Goal: Task Accomplishment & Management: Use online tool/utility

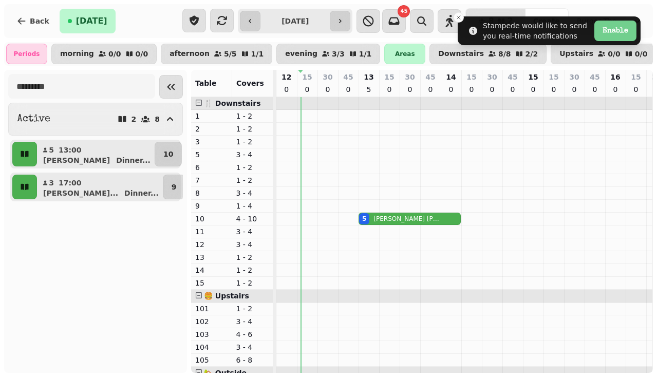
click at [304, 21] on input "**********" at bounding box center [294, 21] width 65 height 16
type input "**********"
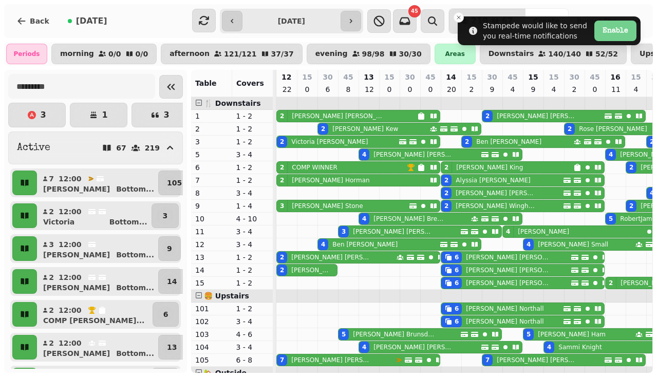
click at [314, 206] on p "[PERSON_NAME]" at bounding box center [327, 206] width 71 height 8
select select "**********"
select select "*"
select select "****"
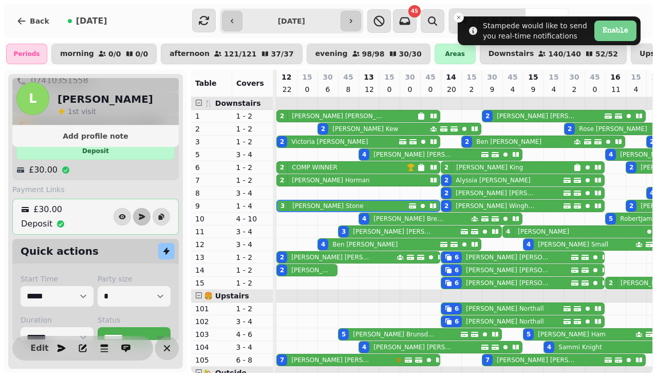
scroll to position [201, 0]
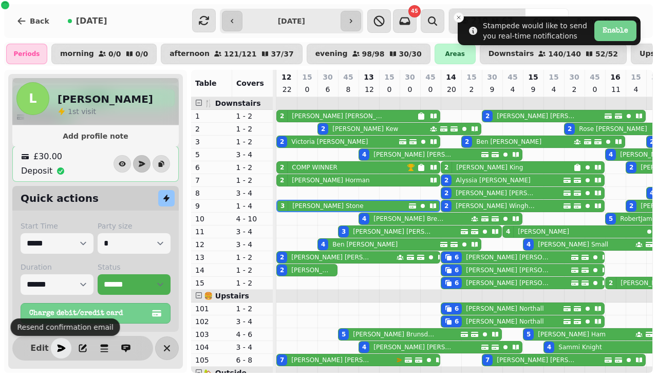
click at [57, 347] on icon "button" at bounding box center [61, 348] width 10 height 10
click at [330, 117] on p "[PERSON_NAME]" at bounding box center [339, 116] width 94 height 8
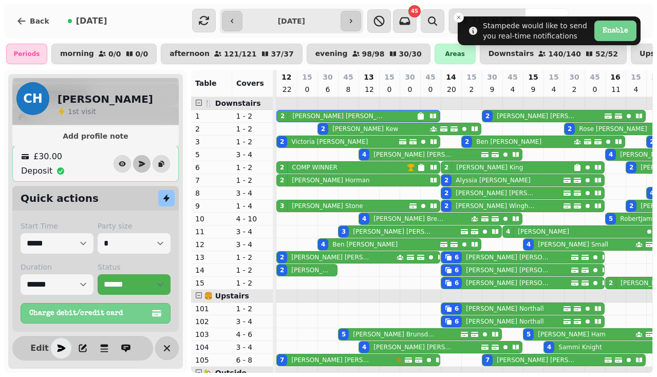
scroll to position [118, 0]
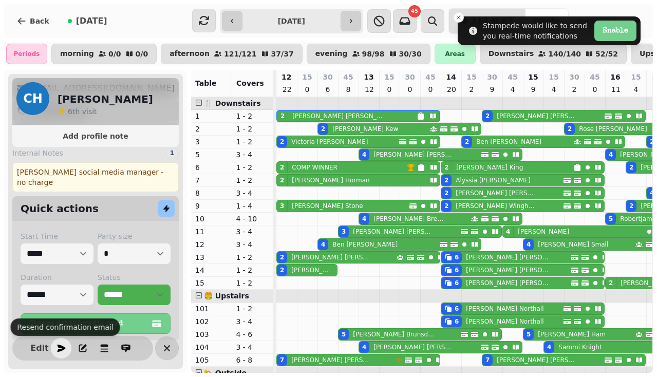
click at [60, 347] on icon "button" at bounding box center [62, 348] width 8 height 7
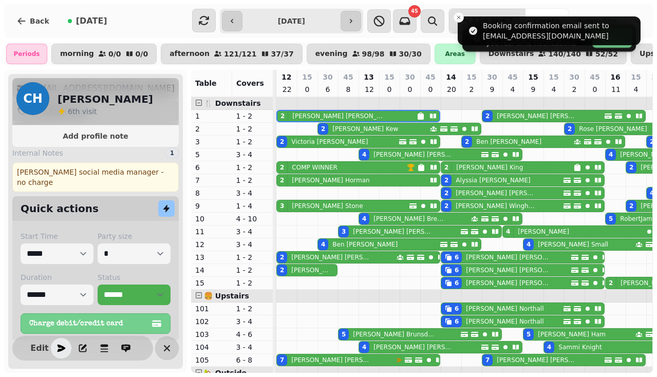
click at [384, 128] on div "2 [PERSON_NAME]" at bounding box center [373, 128] width 111 height 11
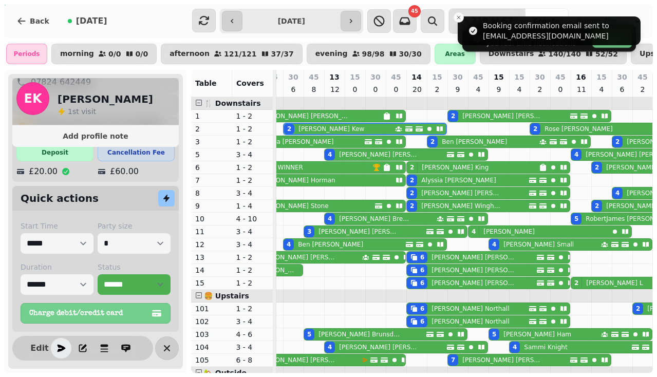
scroll to position [199, 0]
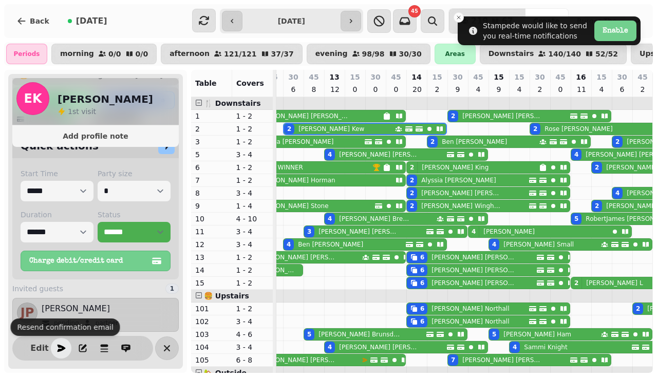
click at [61, 342] on button "button" at bounding box center [61, 348] width 21 height 21
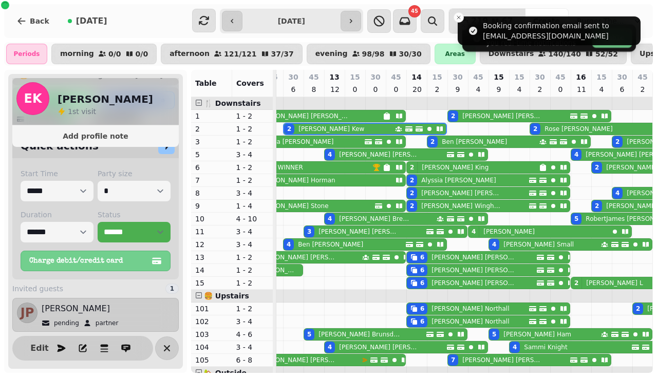
scroll to position [0, 0]
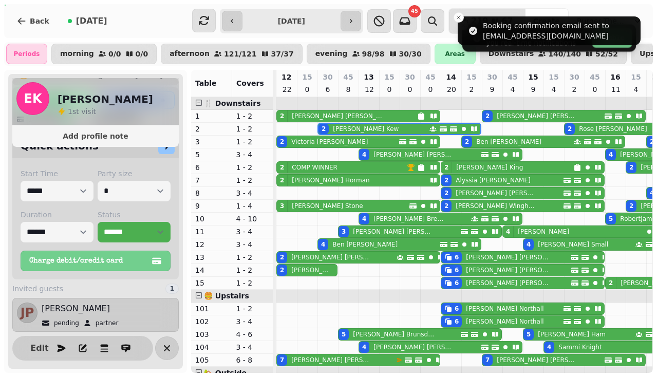
click at [296, 142] on p "[PERSON_NAME]" at bounding box center [329, 142] width 77 height 8
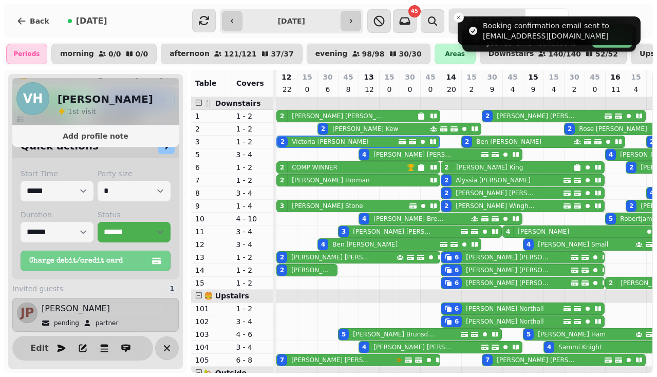
scroll to position [147, 0]
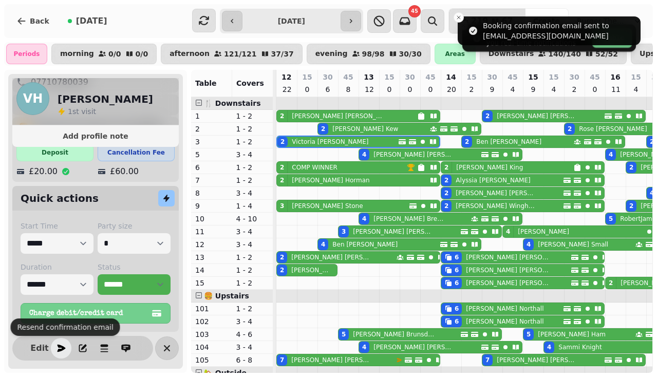
click at [56, 348] on icon "button" at bounding box center [61, 348] width 10 height 10
click at [388, 152] on p "[PERSON_NAME]" at bounding box center [413, 154] width 81 height 8
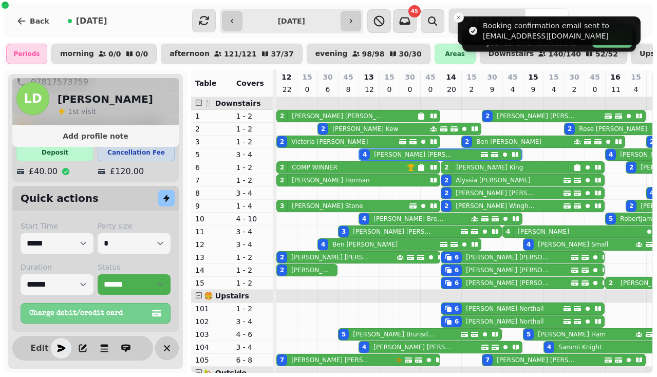
scroll to position [0, 76]
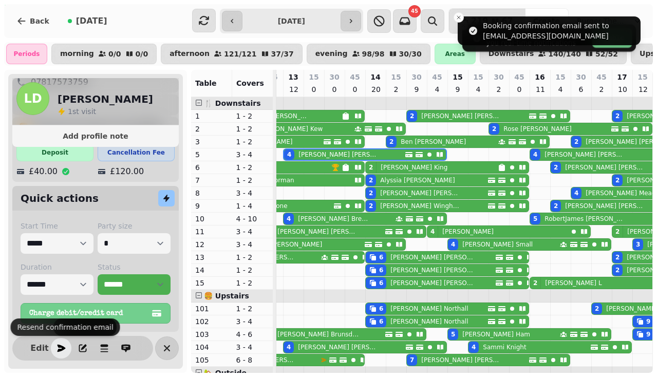
click at [62, 349] on icon "button" at bounding box center [62, 348] width 8 height 7
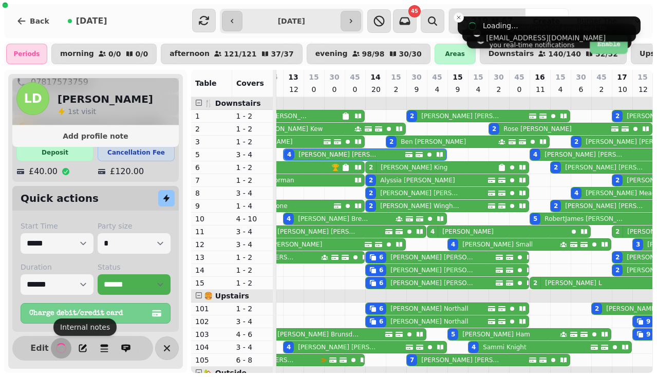
scroll to position [0, 0]
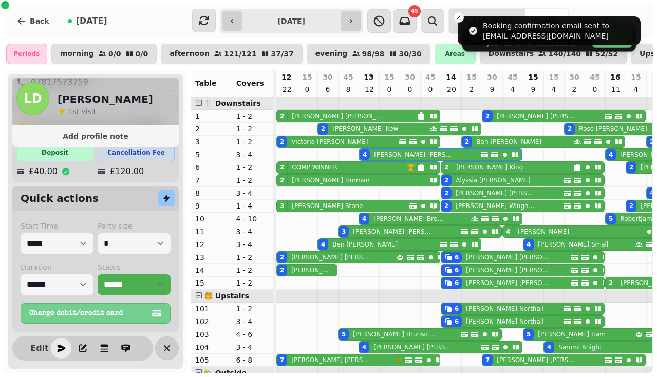
click at [302, 164] on p "COMP WINNER" at bounding box center [315, 167] width 46 height 8
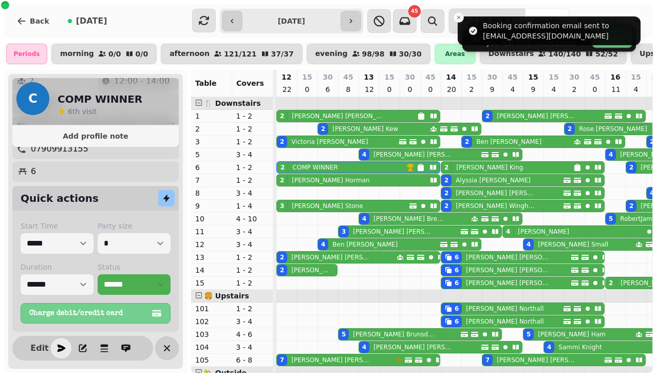
scroll to position [118, 0]
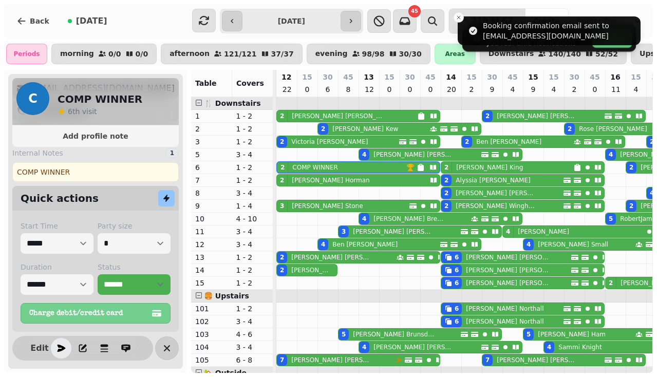
click at [298, 182] on p "[PERSON_NAME]" at bounding box center [331, 180] width 78 height 8
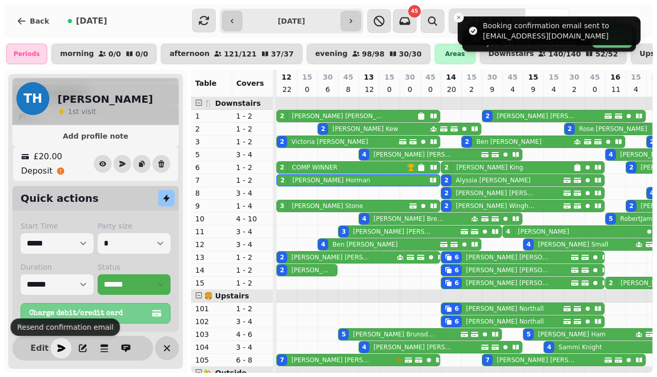
click at [56, 342] on button "button" at bounding box center [61, 348] width 21 height 21
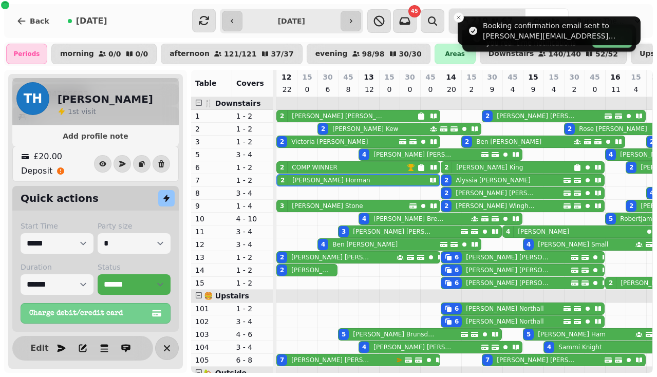
click at [303, 201] on div "[PERSON_NAME]" at bounding box center [325, 205] width 75 height 11
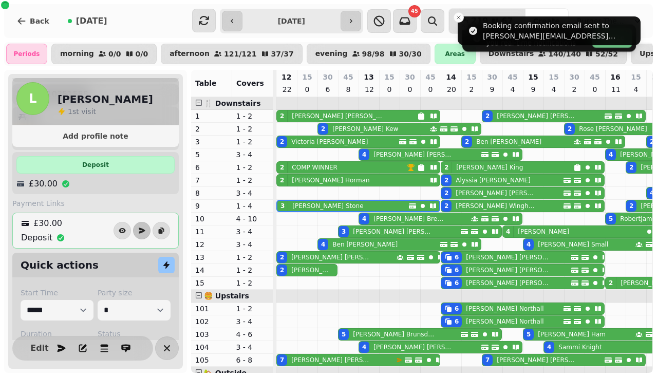
scroll to position [201, 0]
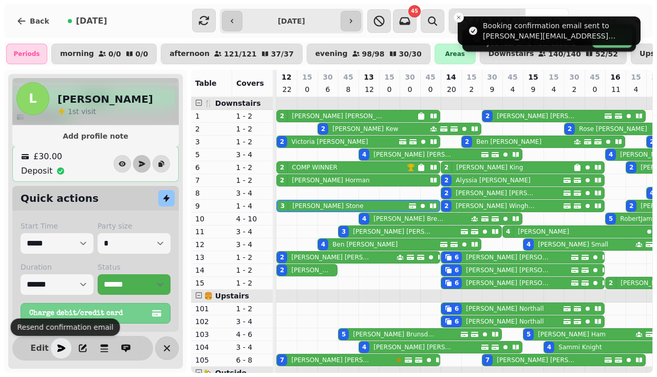
click at [59, 348] on icon "button" at bounding box center [61, 348] width 10 height 10
click at [373, 219] on p "[PERSON_NAME]" at bounding box center [410, 219] width 74 height 8
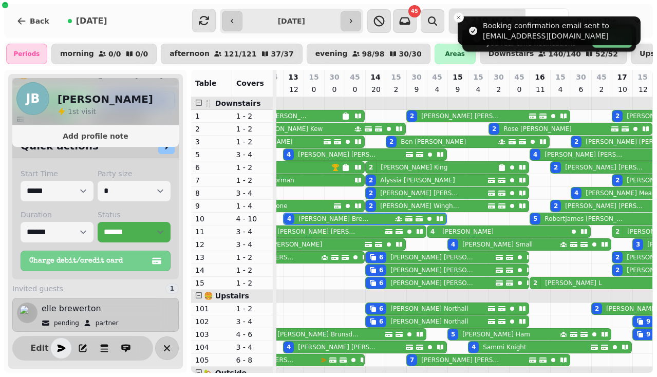
scroll to position [199, 0]
click at [61, 351] on icon "button" at bounding box center [62, 348] width 8 height 7
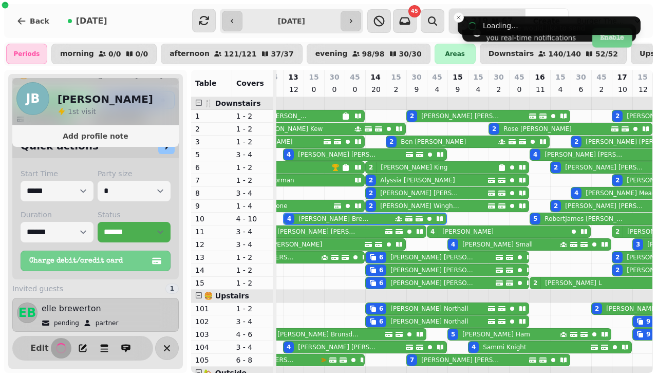
click at [295, 236] on div "[PERSON_NAME]" at bounding box center [315, 231] width 85 height 11
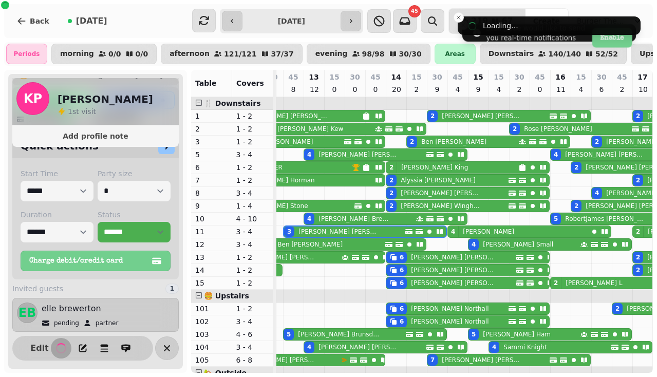
scroll to position [147, 0]
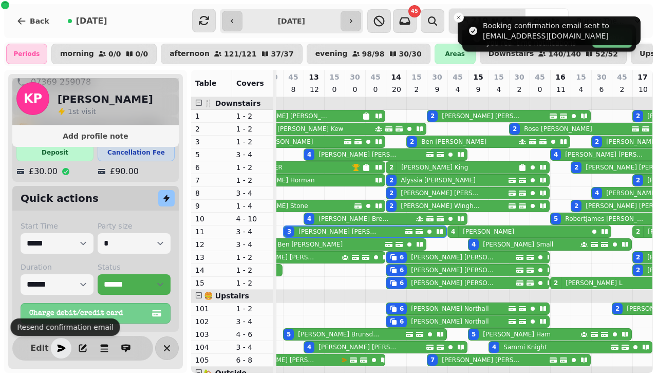
click at [62, 345] on icon "button" at bounding box center [61, 348] width 10 height 10
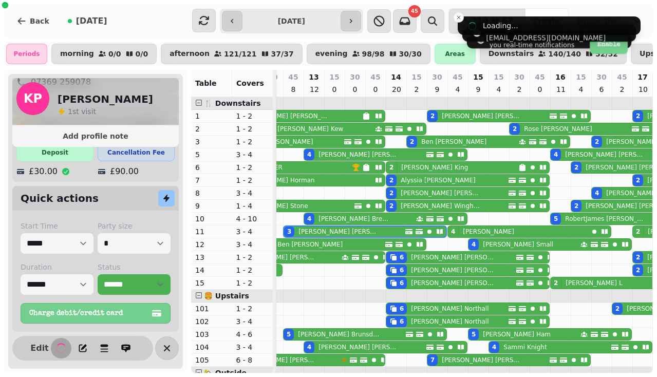
scroll to position [0, 0]
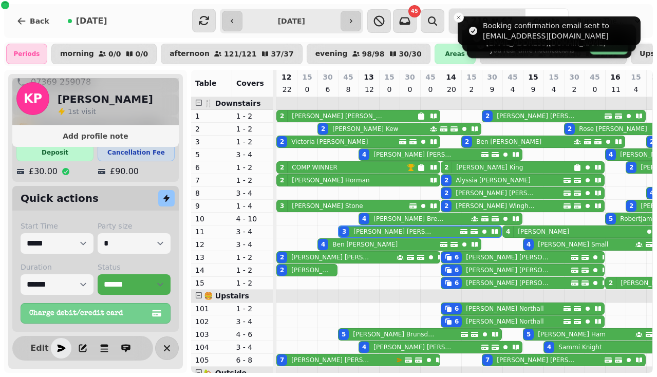
click at [334, 247] on p "[PERSON_NAME]" at bounding box center [364, 244] width 65 height 8
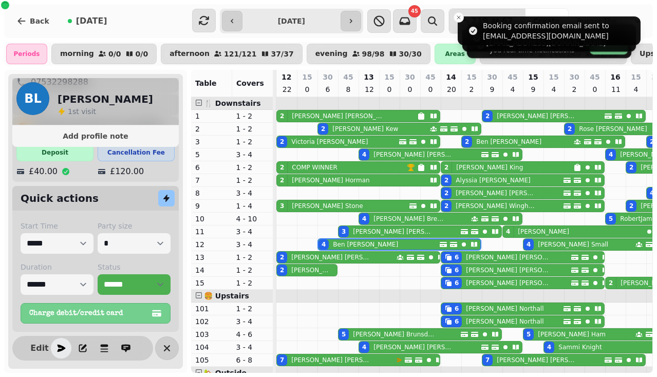
scroll to position [0, 34]
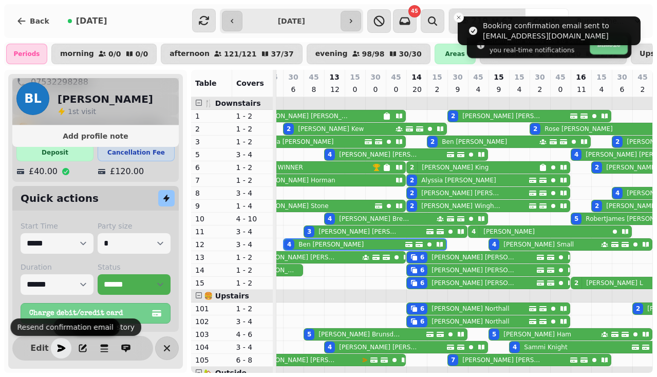
click at [60, 346] on icon "button" at bounding box center [62, 348] width 8 height 7
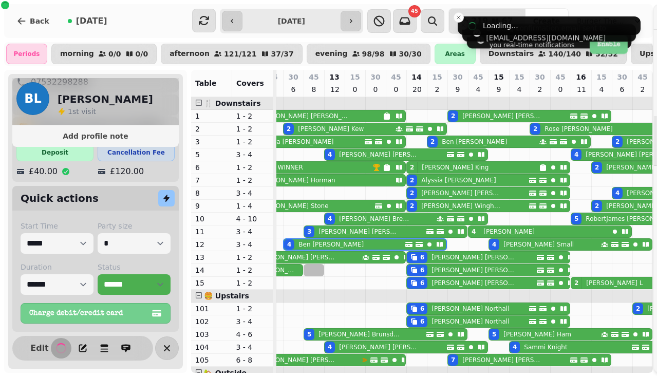
click at [314, 258] on div "Create Booking [DATE] Guests & Time Guest Select a date [DATE] Su Mo Tu We Th F…" at bounding box center [328, 196] width 657 height 361
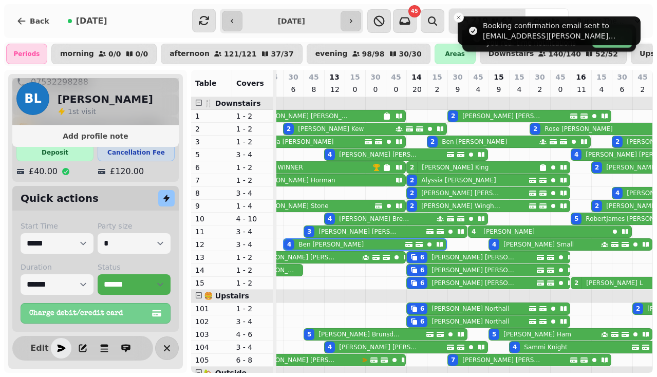
scroll to position [0, 0]
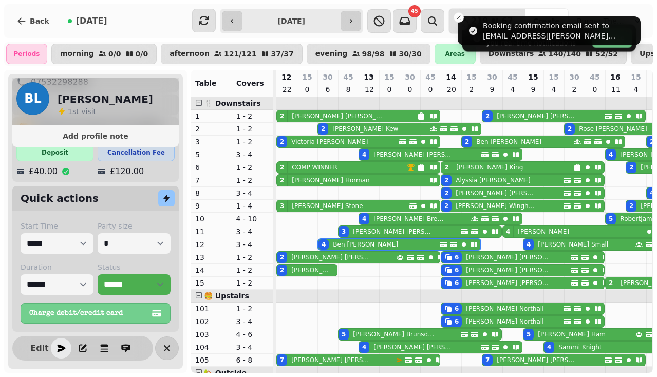
click at [353, 258] on div "2 [PERSON_NAME]" at bounding box center [336, 257] width 119 height 11
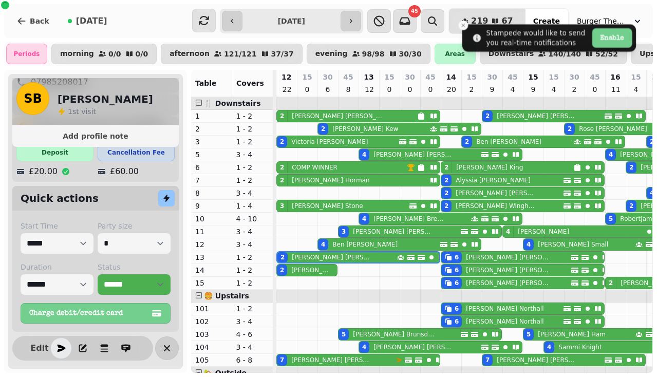
scroll to position [199, 0]
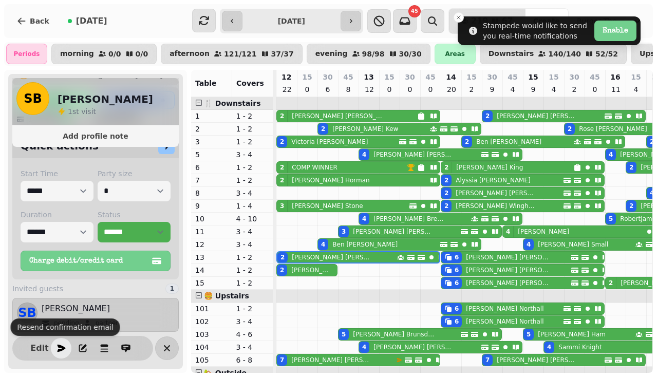
click at [64, 349] on icon "button" at bounding box center [61, 348] width 10 height 10
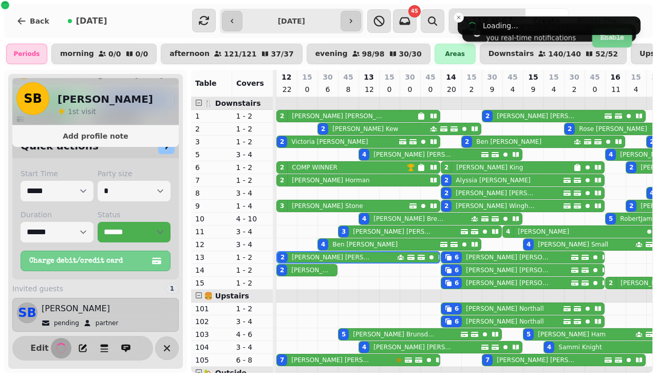
click at [298, 271] on p "[PERSON_NAME]" at bounding box center [310, 270] width 38 height 8
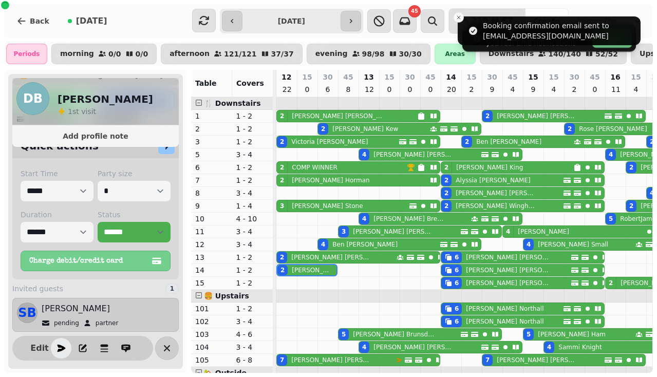
scroll to position [147, 0]
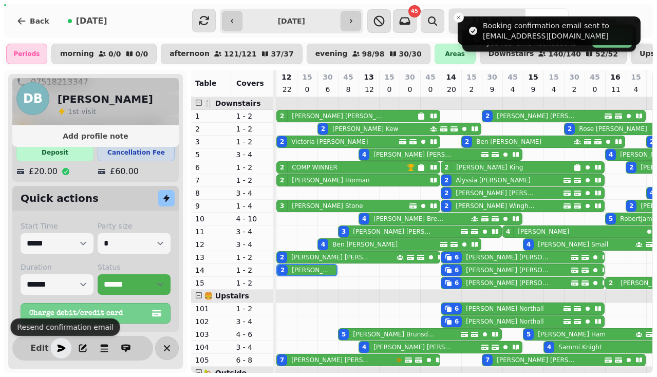
click at [61, 346] on icon "button" at bounding box center [62, 348] width 8 height 7
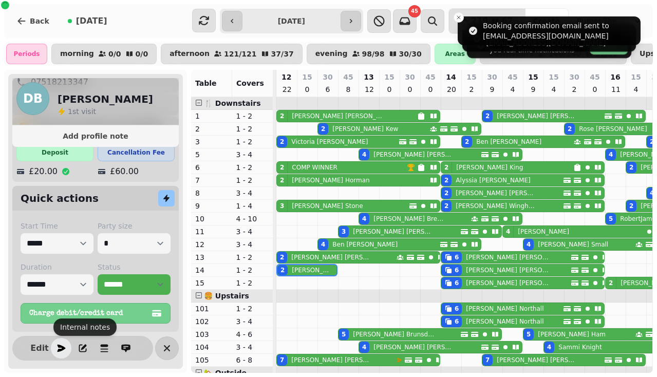
click at [309, 360] on p "[PERSON_NAME]" at bounding box center [330, 360] width 79 height 8
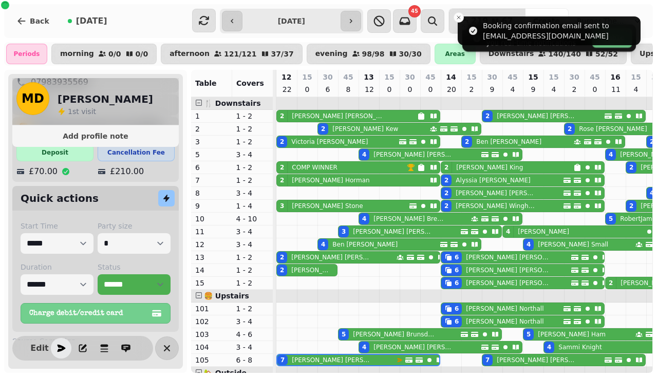
scroll to position [201, 0]
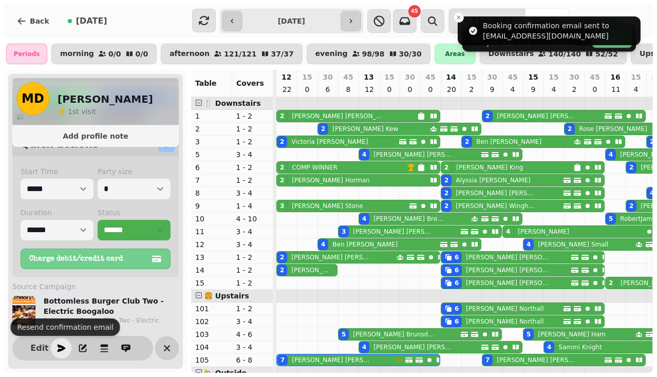
click at [61, 350] on icon "button" at bounding box center [62, 348] width 8 height 7
click at [365, 336] on p "[PERSON_NAME]" at bounding box center [393, 334] width 81 height 8
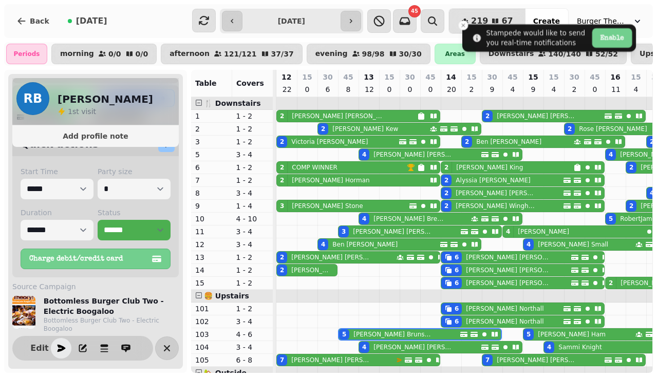
scroll to position [0, 0]
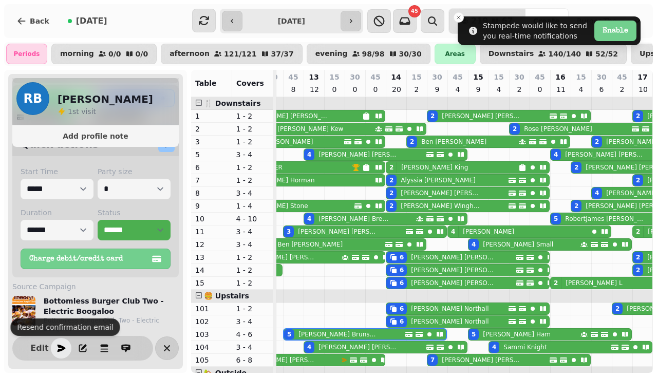
click at [64, 349] on icon "button" at bounding box center [62, 348] width 8 height 7
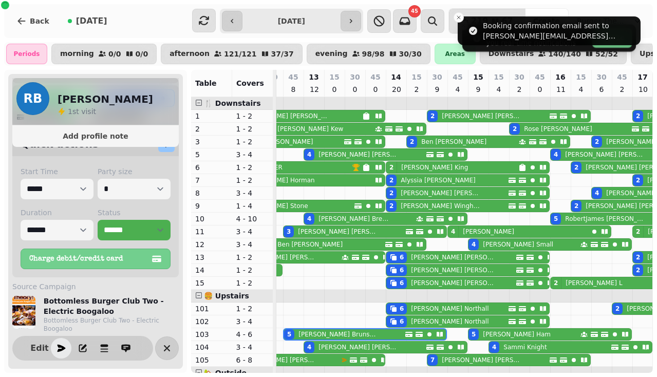
click at [347, 345] on p "[PERSON_NAME]" at bounding box center [358, 347] width 81 height 8
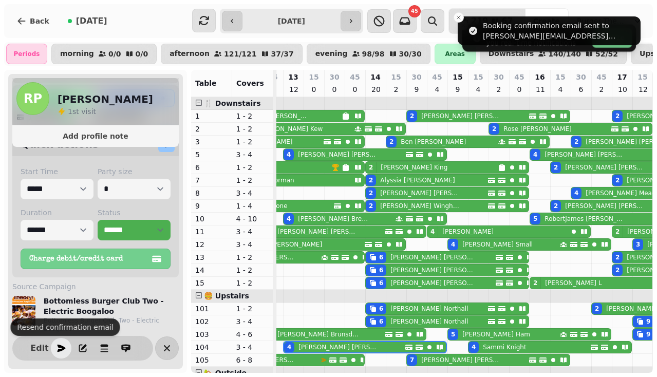
click at [59, 348] on icon "button" at bounding box center [61, 348] width 10 height 10
click at [419, 311] on p "[PERSON_NAME]" at bounding box center [429, 309] width 78 height 8
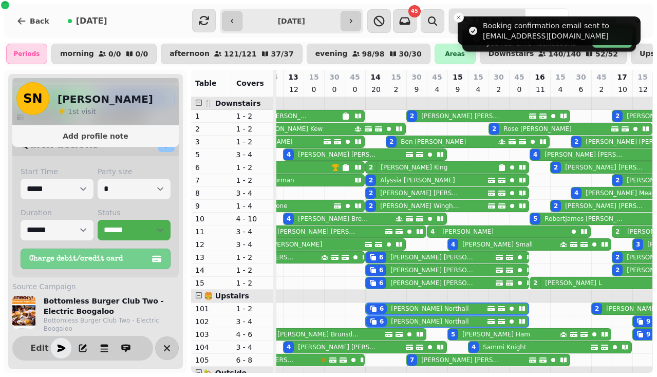
scroll to position [0, 158]
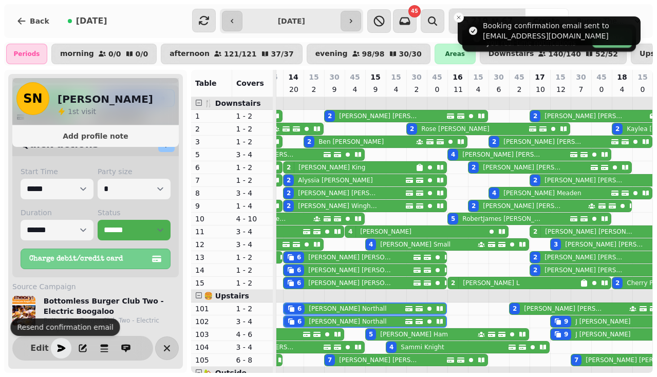
click at [66, 345] on button "button" at bounding box center [61, 348] width 21 height 21
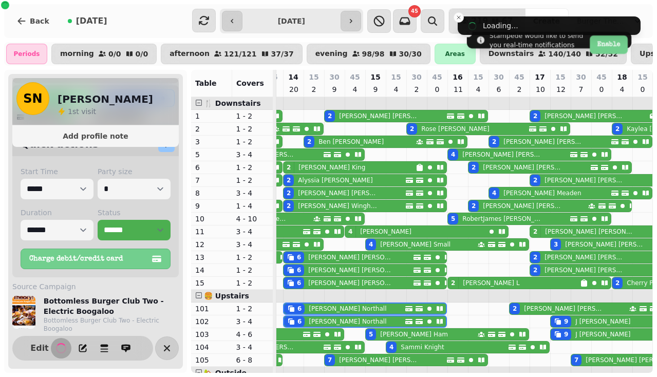
click at [345, 361] on p "[PERSON_NAME]" at bounding box center [379, 360] width 81 height 8
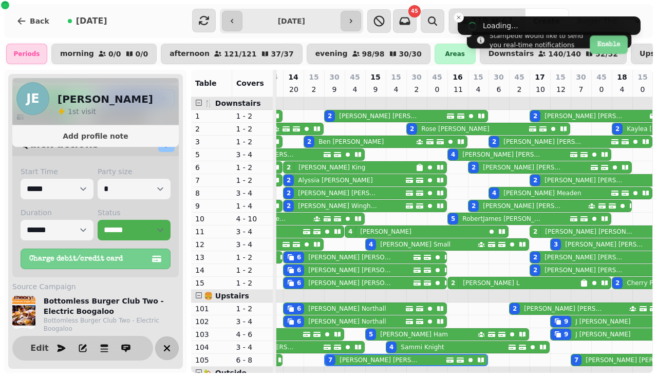
scroll to position [0, 199]
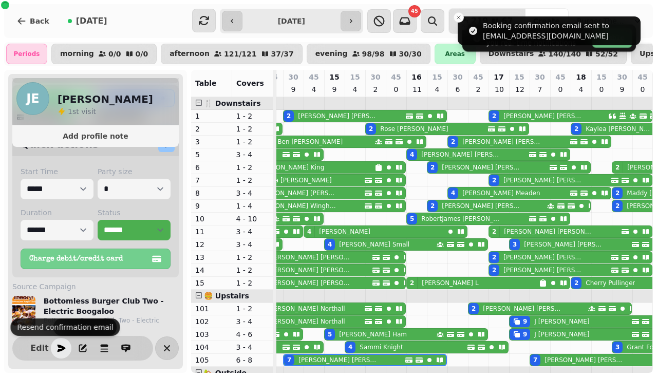
click at [65, 349] on icon "button" at bounding box center [61, 348] width 10 height 10
click at [354, 333] on p "[PERSON_NAME]" at bounding box center [373, 334] width 68 height 8
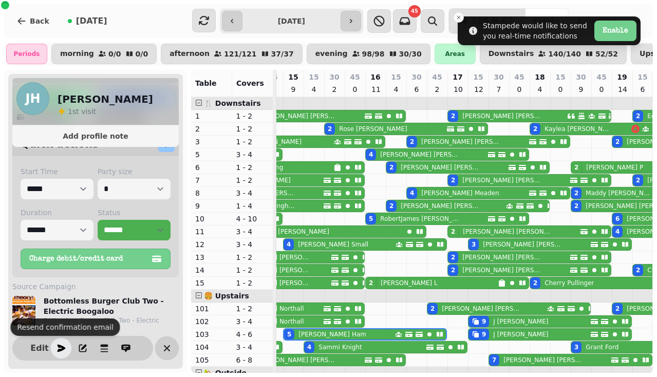
click at [64, 349] on icon "button" at bounding box center [61, 348] width 10 height 10
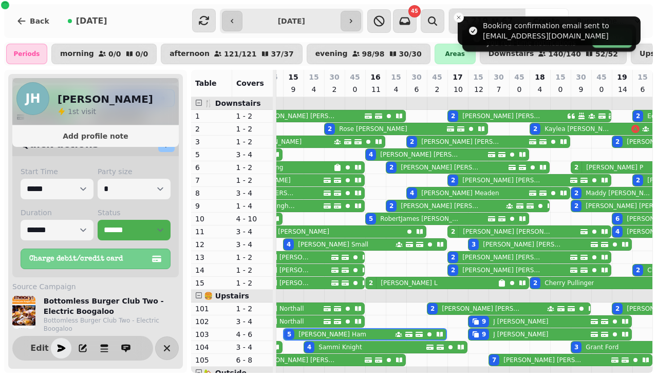
click at [358, 348] on p "[PERSON_NAME]" at bounding box center [339, 347] width 43 height 8
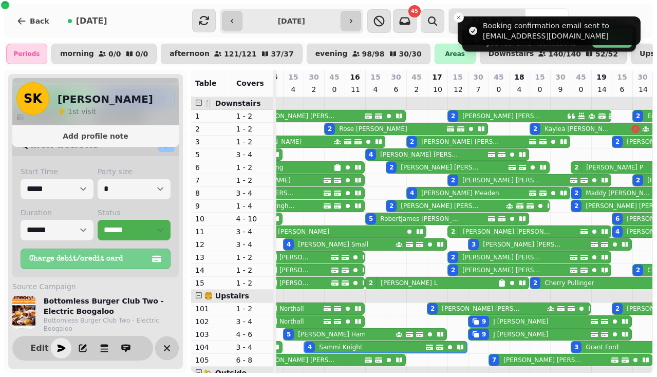
scroll to position [0, 260]
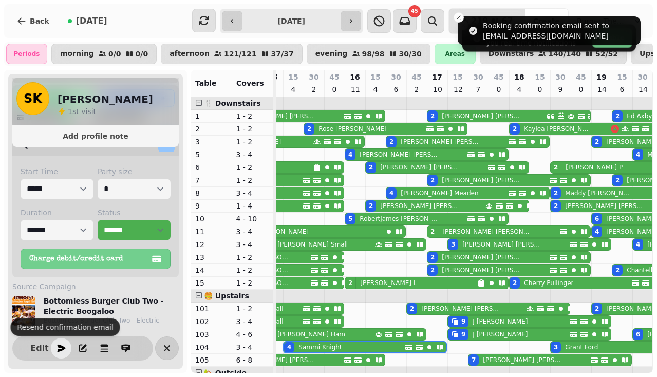
click at [59, 344] on icon "button" at bounding box center [61, 348] width 10 height 10
click at [432, 309] on p "[PERSON_NAME]" at bounding box center [460, 309] width 79 height 8
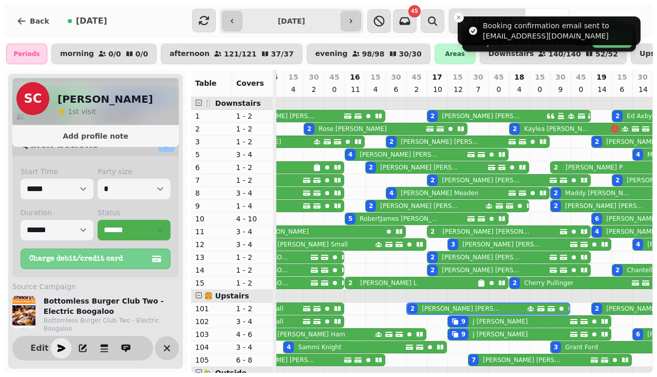
scroll to position [0, 384]
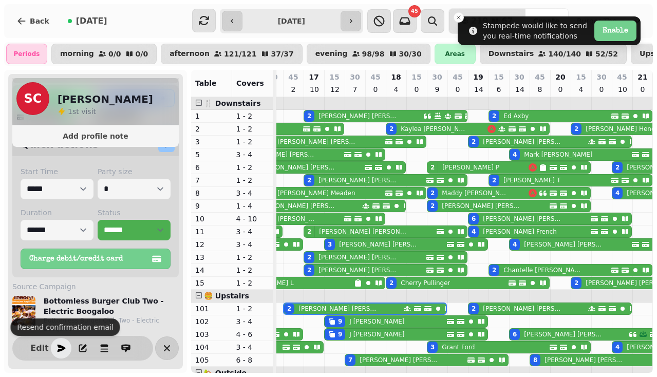
click at [59, 348] on icon "button" at bounding box center [61, 348] width 10 height 10
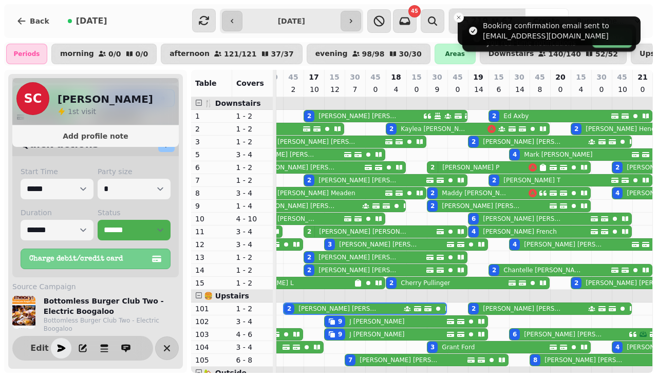
click at [379, 327] on div "9 J [PERSON_NAME]" at bounding box center [386, 321] width 122 height 11
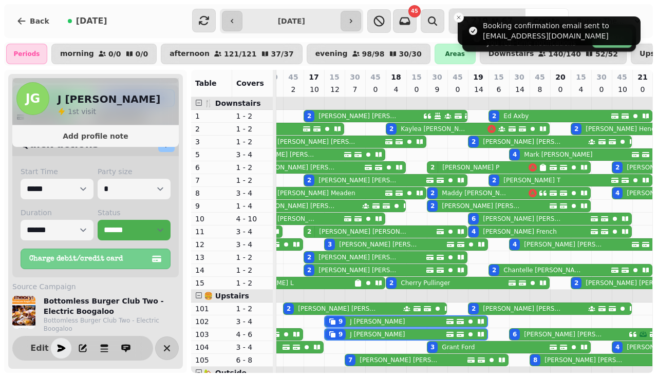
scroll to position [0, 425]
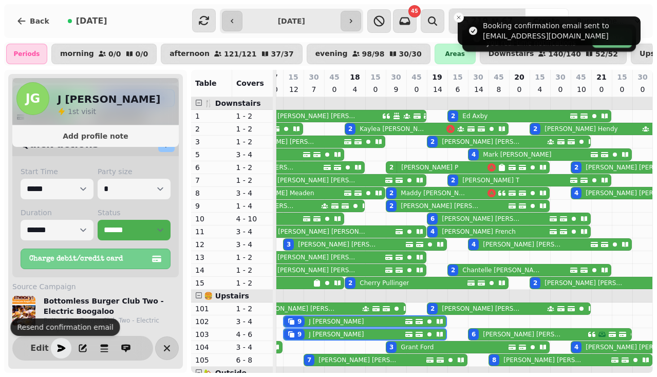
click at [59, 353] on icon "button" at bounding box center [61, 348] width 10 height 10
click at [353, 360] on p "[PERSON_NAME]" at bounding box center [358, 360] width 81 height 8
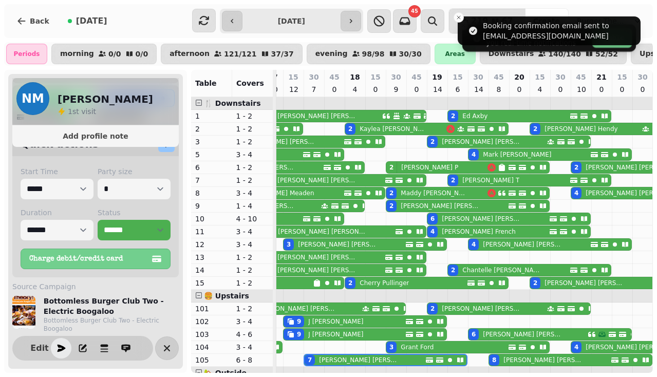
scroll to position [0, 445]
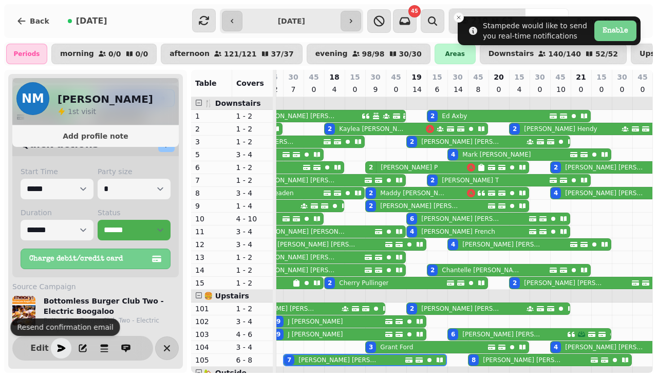
click at [58, 350] on icon "button" at bounding box center [62, 348] width 8 height 7
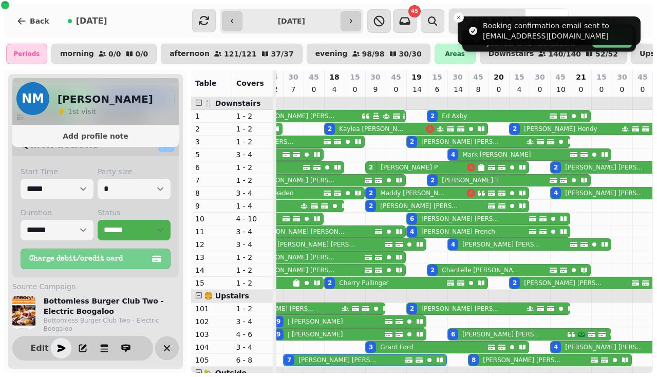
click at [389, 349] on p "[PERSON_NAME]" at bounding box center [396, 347] width 33 height 8
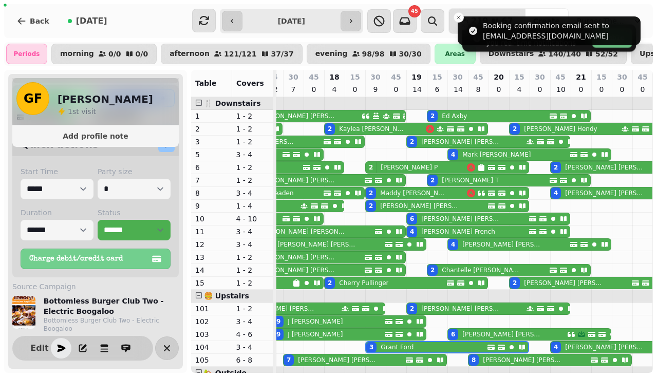
scroll to position [0, 527]
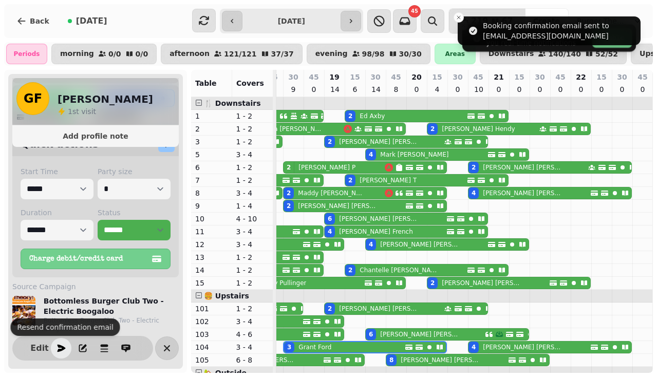
click at [56, 352] on icon "button" at bounding box center [61, 348] width 10 height 10
click at [349, 307] on p "[PERSON_NAME]" at bounding box center [378, 309] width 79 height 8
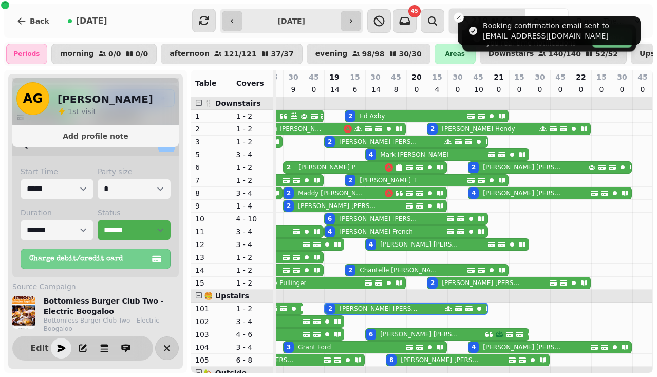
scroll to position [0, 569]
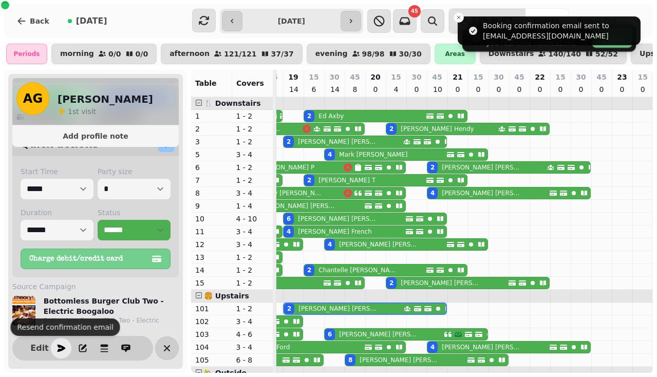
click at [59, 354] on button "button" at bounding box center [61, 348] width 21 height 21
click at [339, 332] on p "[PERSON_NAME]" at bounding box center [378, 334] width 79 height 8
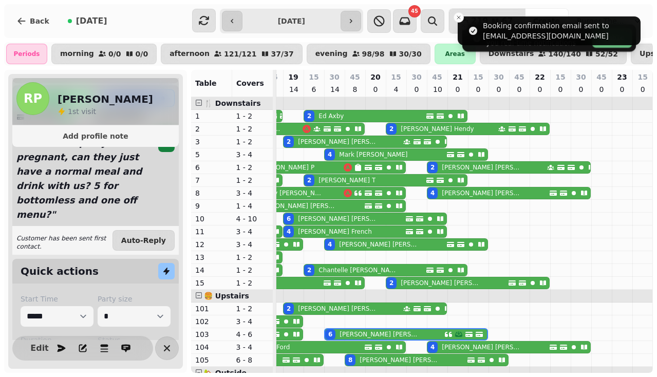
scroll to position [0, 569]
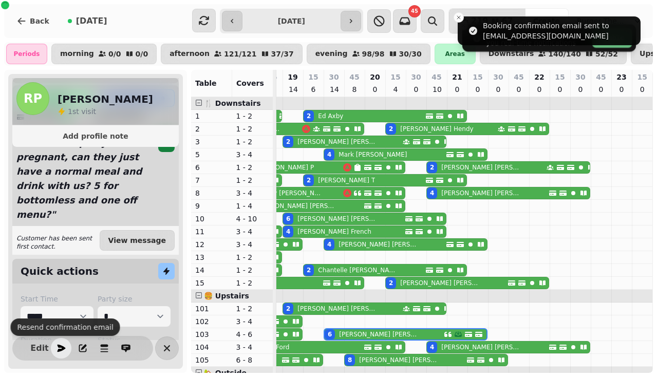
click at [63, 351] on icon "button" at bounding box center [61, 348] width 10 height 10
click at [372, 360] on p "[PERSON_NAME]" at bounding box center [399, 360] width 81 height 8
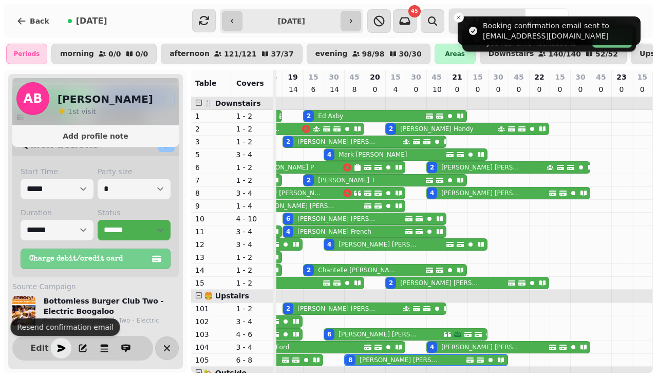
click at [66, 349] on icon "button" at bounding box center [61, 348] width 10 height 10
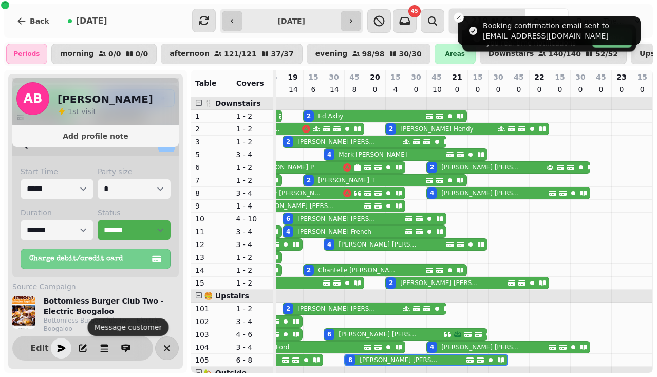
click at [455, 345] on p "[PERSON_NAME]" at bounding box center [481, 347] width 81 height 8
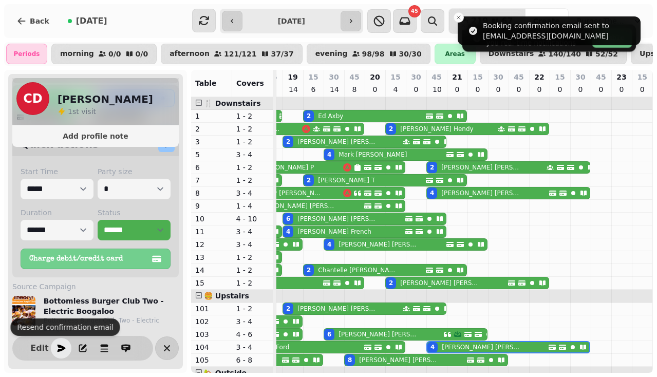
click at [57, 347] on icon "button" at bounding box center [61, 348] width 10 height 10
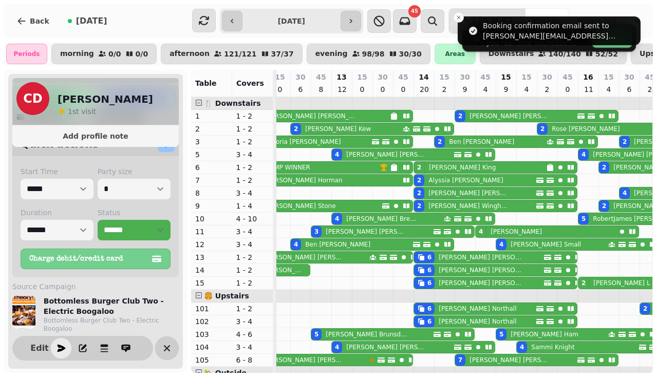
scroll to position [0, 0]
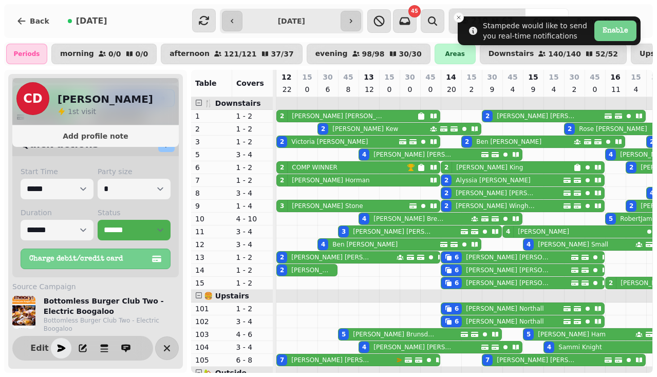
click at [456, 169] on p "[PERSON_NAME]" at bounding box center [489, 167] width 67 height 8
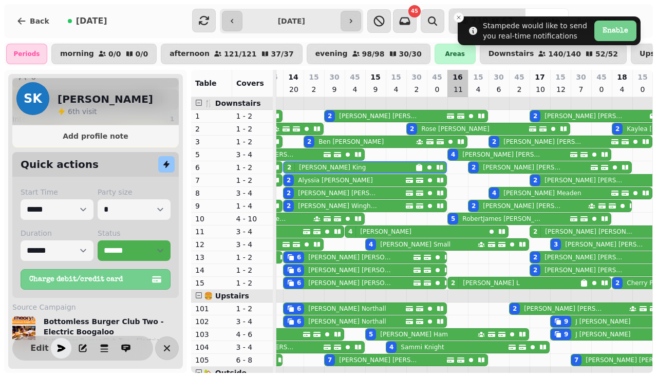
scroll to position [201, 0]
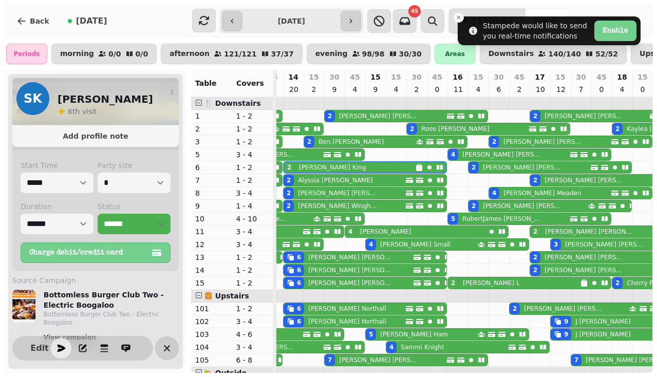
click at [56, 345] on icon "button" at bounding box center [61, 348] width 10 height 10
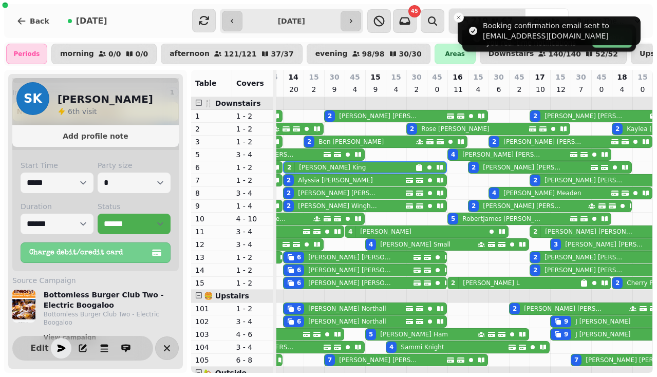
click at [328, 184] on p "[PERSON_NAME]" at bounding box center [335, 180] width 74 height 8
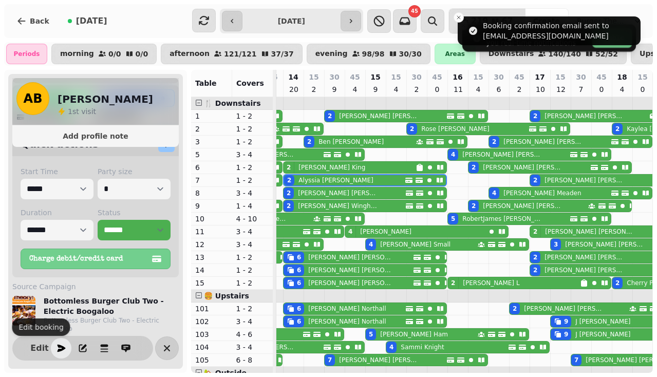
click at [55, 344] on button "button" at bounding box center [61, 348] width 21 height 21
click at [295, 192] on div "[PERSON_NAME]" at bounding box center [336, 192] width 85 height 11
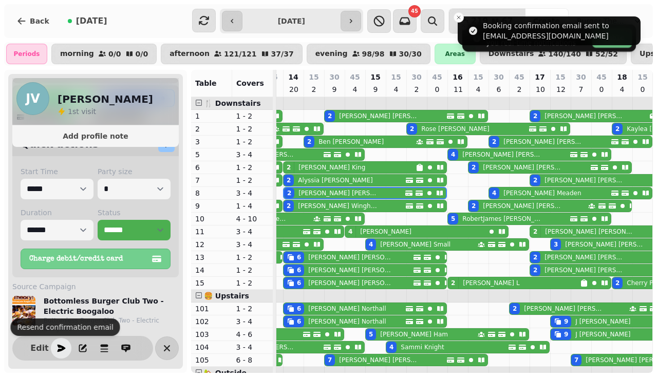
click at [60, 348] on icon "button" at bounding box center [61, 348] width 10 height 10
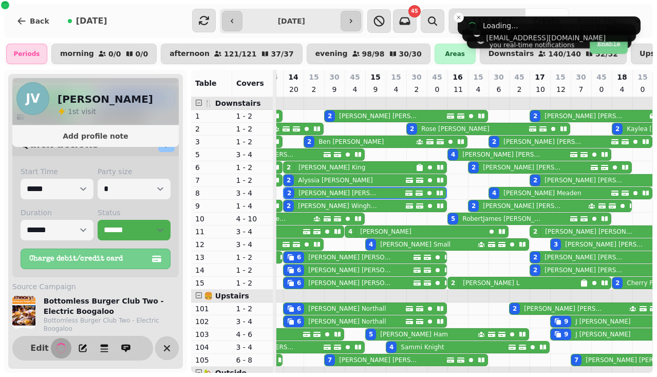
click at [309, 206] on p "[PERSON_NAME]" at bounding box center [338, 206] width 81 height 8
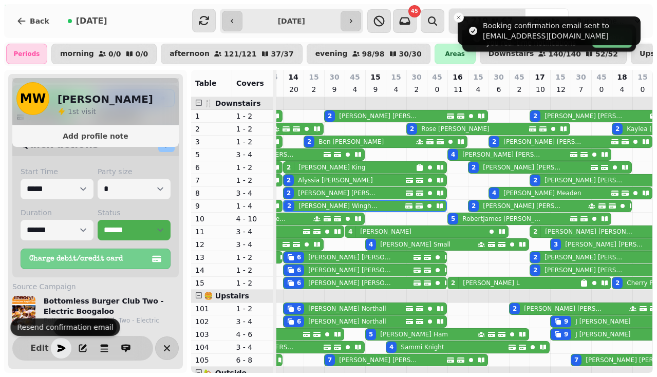
click at [62, 347] on icon "button" at bounding box center [62, 348] width 8 height 7
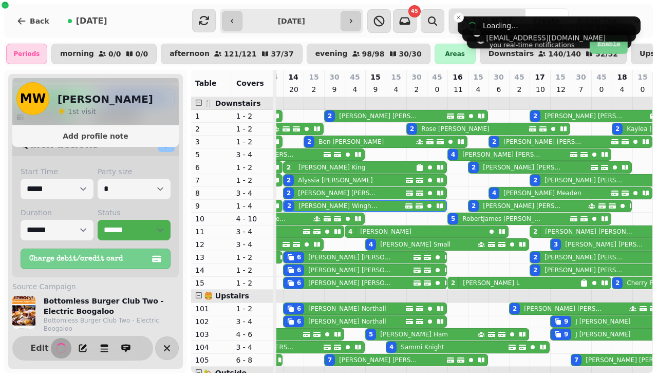
click at [322, 261] on p "[PERSON_NAME]" at bounding box center [351, 257] width 86 height 8
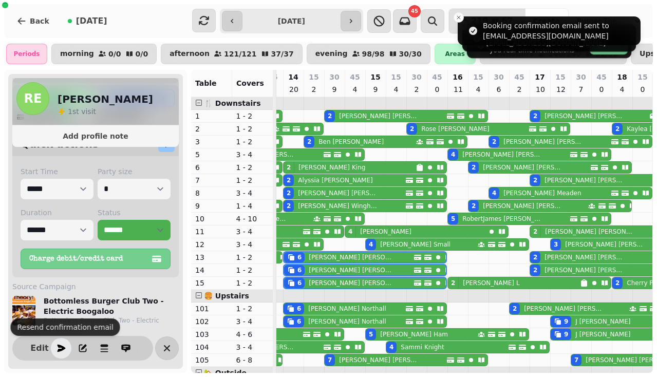
click at [58, 352] on icon "button" at bounding box center [61, 348] width 10 height 10
click at [357, 122] on div "2 [PERSON_NAME]" at bounding box center [406, 116] width 164 height 12
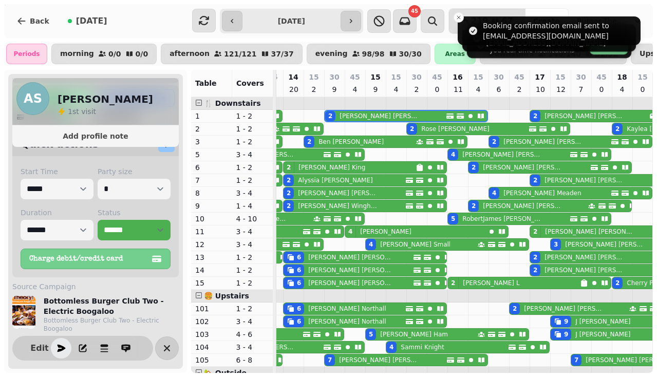
scroll to position [0, 199]
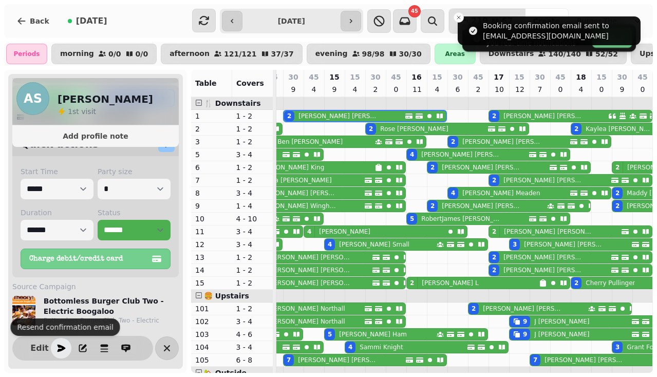
click at [56, 351] on icon "button" at bounding box center [61, 348] width 10 height 10
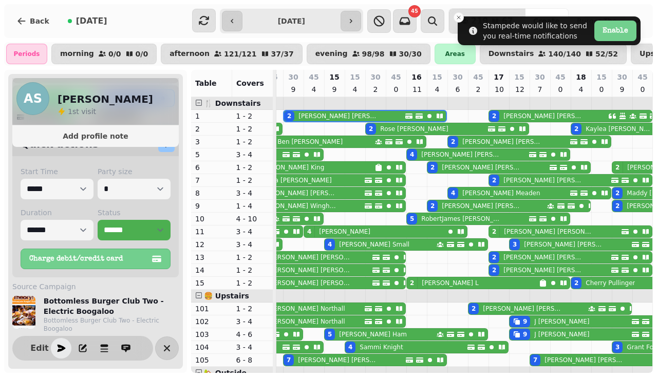
click at [337, 233] on div "4 [PERSON_NAME]" at bounding box center [374, 231] width 140 height 11
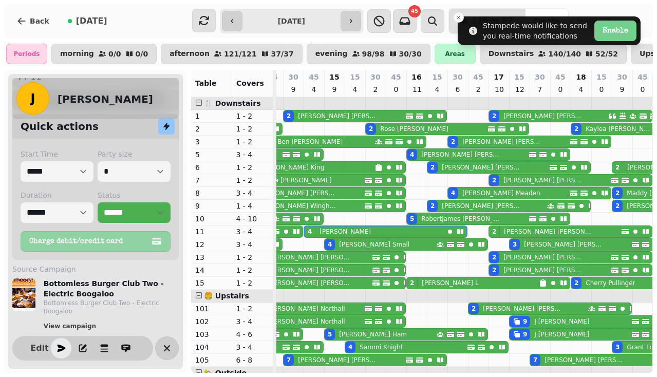
scroll to position [0, 219]
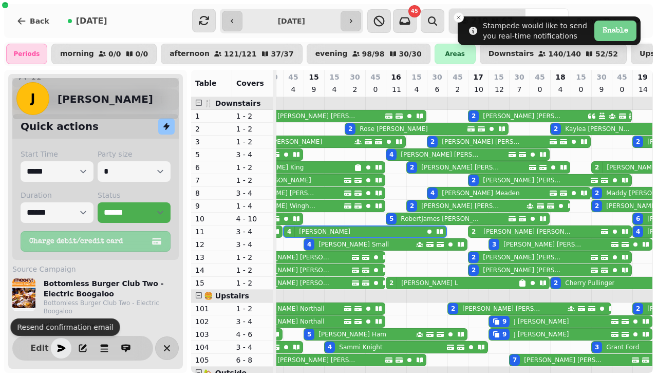
click at [61, 353] on icon "button" at bounding box center [61, 348] width 10 height 10
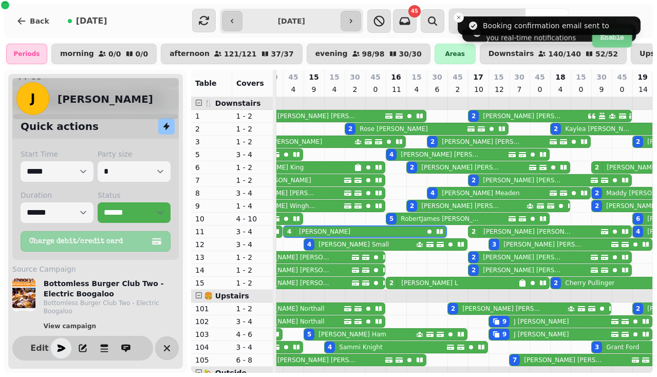
click at [312, 241] on div "4" at bounding box center [309, 244] width 10 height 11
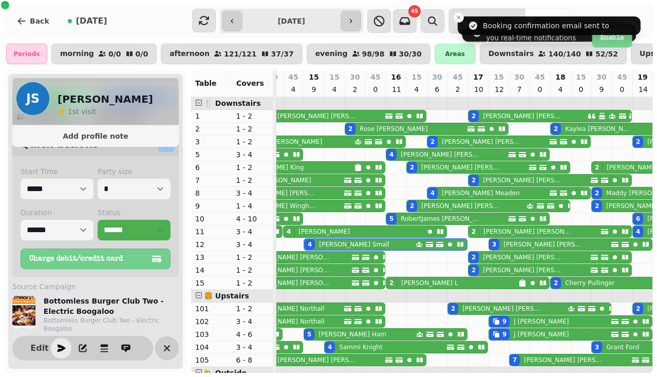
scroll to position [0, 240]
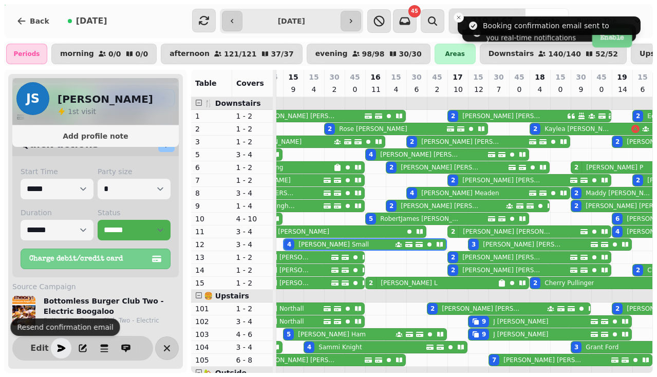
click at [52, 348] on button "button" at bounding box center [61, 348] width 21 height 21
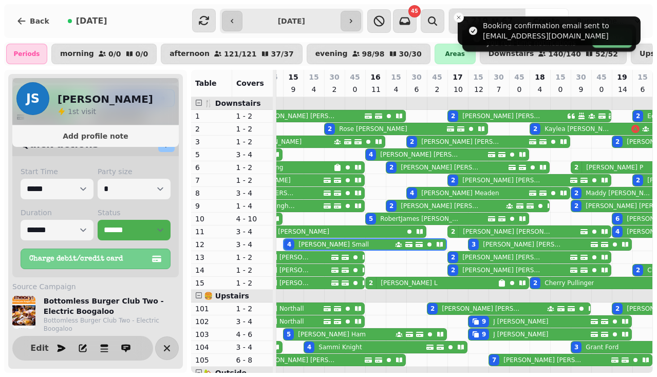
click at [353, 130] on p "[PERSON_NAME]" at bounding box center [373, 129] width 68 height 8
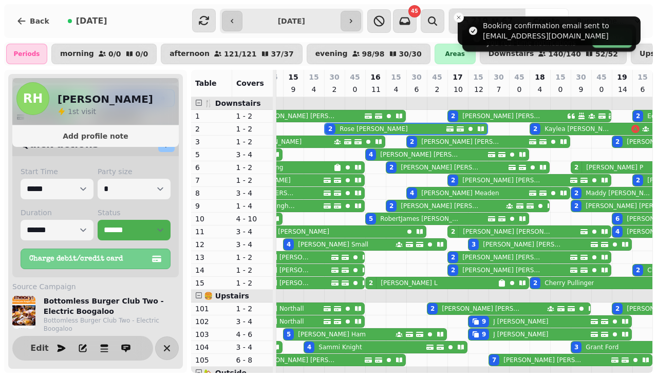
scroll to position [0, 281]
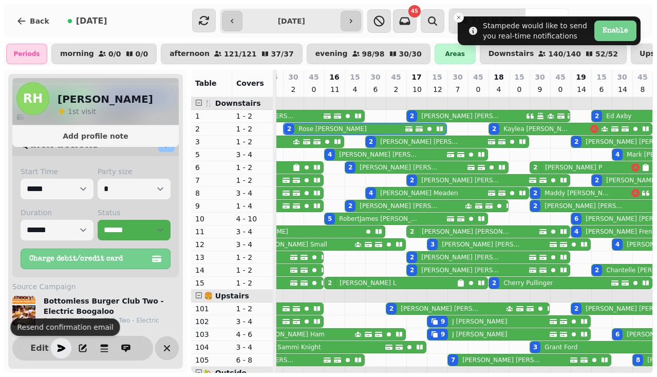
click at [59, 348] on icon "button" at bounding box center [61, 348] width 10 height 10
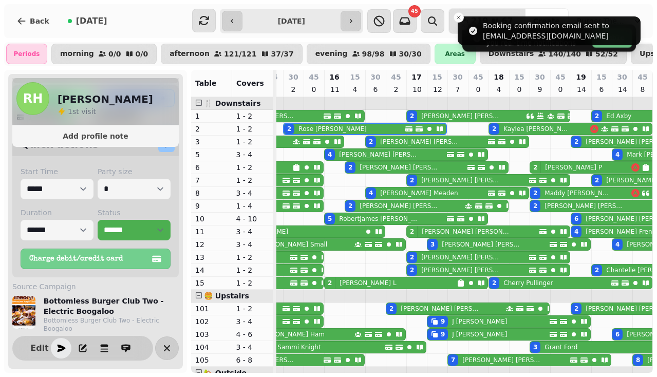
click at [341, 156] on p "[PERSON_NAME]" at bounding box center [379, 154] width 81 height 8
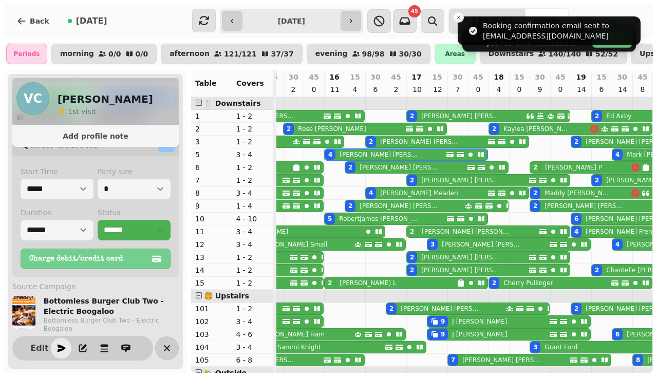
scroll to position [0, 322]
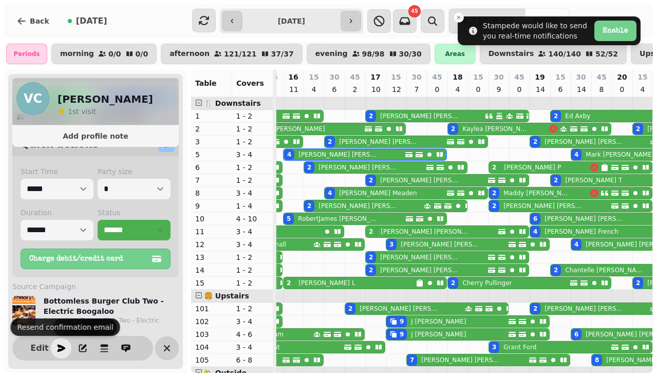
click at [62, 346] on icon "button" at bounding box center [62, 348] width 8 height 7
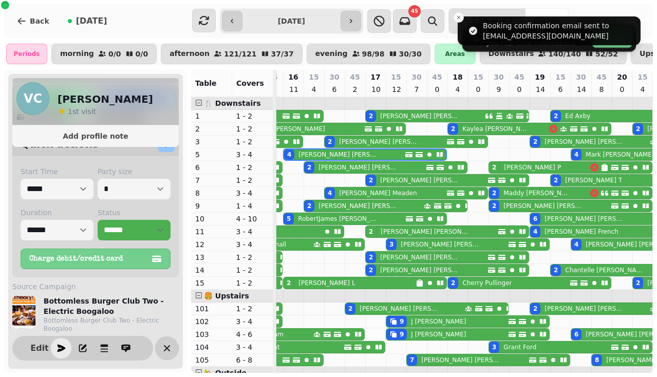
click at [296, 220] on div "[PERSON_NAME]" at bounding box center [336, 218] width 85 height 11
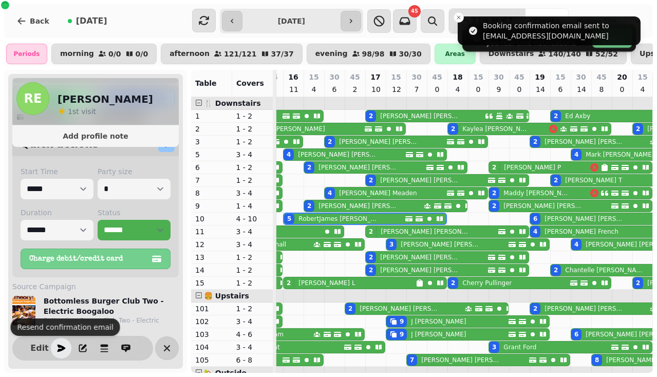
click at [57, 345] on icon "button" at bounding box center [61, 348] width 10 height 10
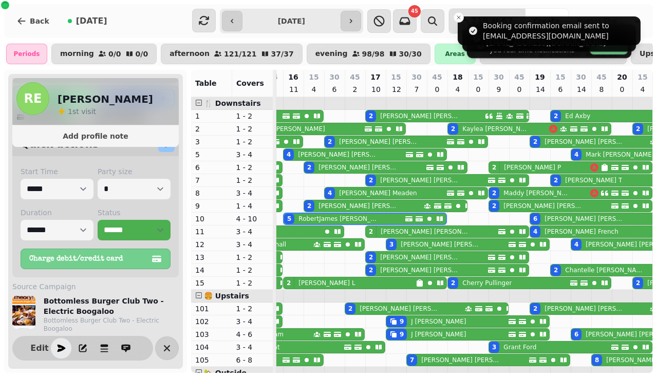
click at [318, 166] on p "[PERSON_NAME]" at bounding box center [358, 167] width 81 height 8
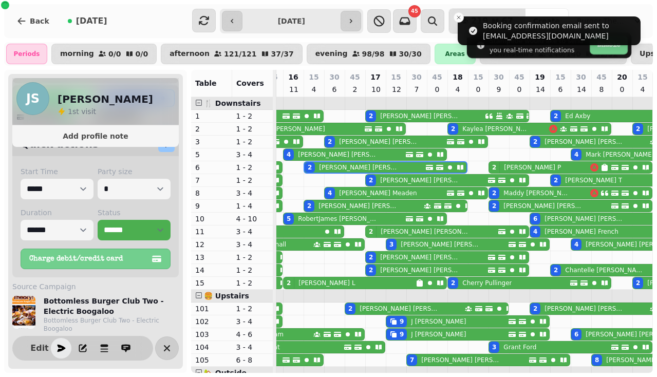
scroll to position [0, 343]
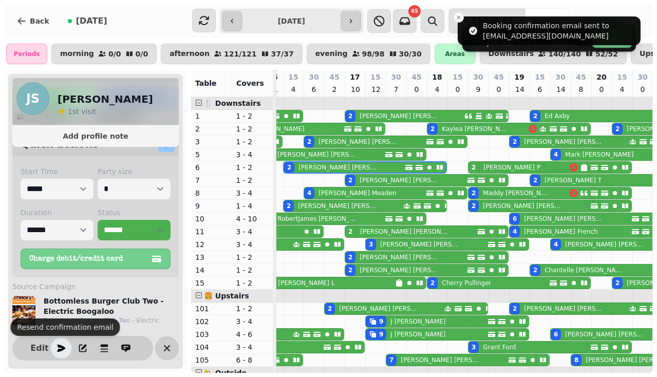
click at [61, 346] on icon "button" at bounding box center [62, 348] width 8 height 7
click at [296, 203] on div "[PERSON_NAME]" at bounding box center [335, 205] width 83 height 11
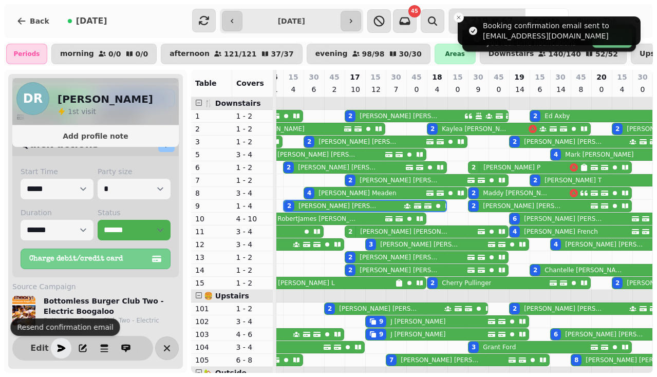
click at [56, 345] on icon "button" at bounding box center [61, 348] width 10 height 10
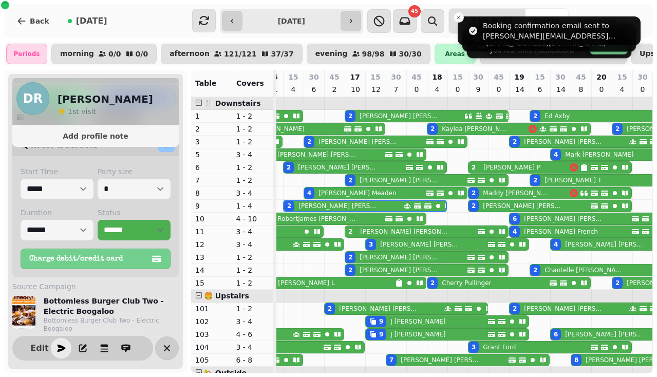
click at [328, 190] on p "[PERSON_NAME]" at bounding box center [357, 193] width 78 height 8
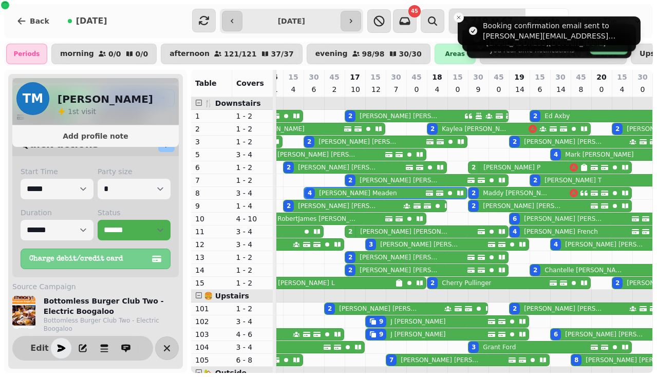
scroll to position [0, 363]
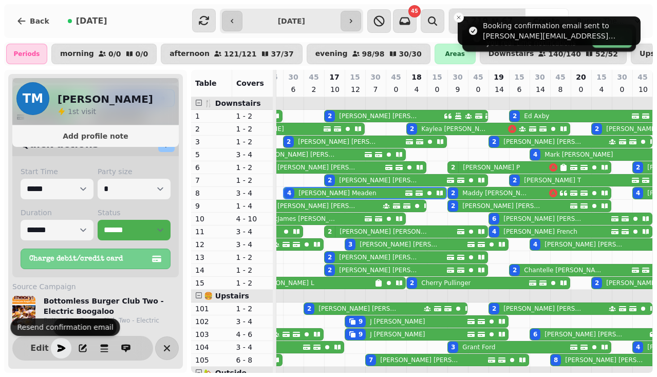
click at [65, 343] on icon "button" at bounding box center [61, 348] width 10 height 10
click at [343, 114] on p "[PERSON_NAME]" at bounding box center [378, 116] width 79 height 8
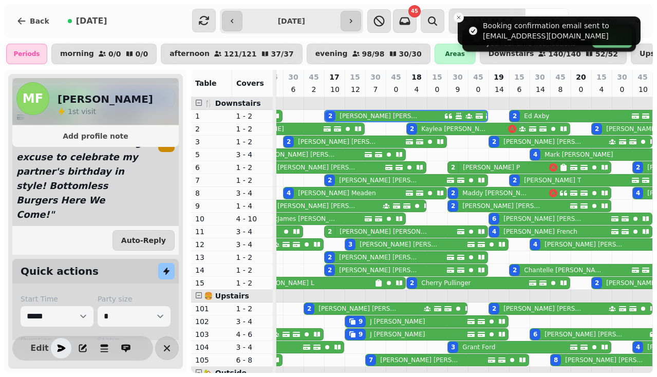
scroll to position [0, 404]
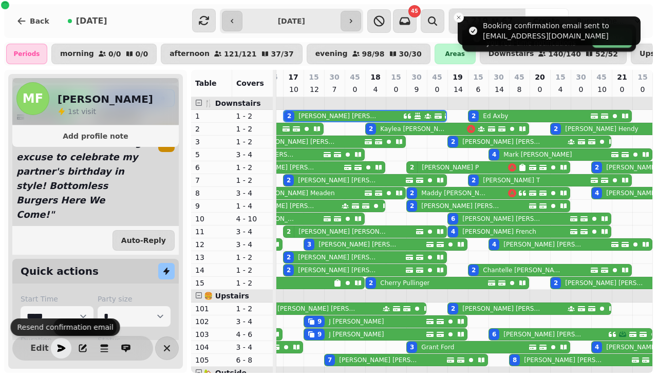
click at [59, 339] on button "button" at bounding box center [61, 348] width 21 height 21
click at [314, 178] on p "[PERSON_NAME]" at bounding box center [338, 180] width 81 height 8
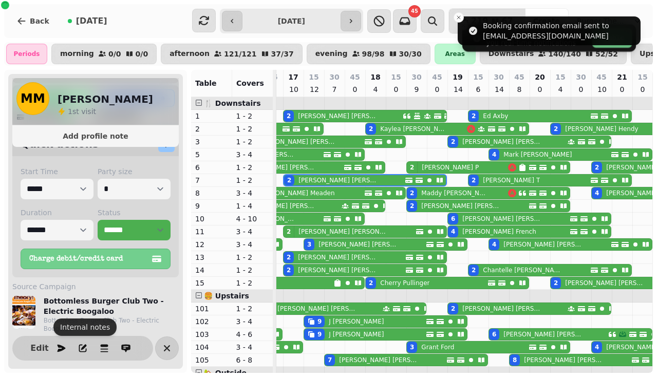
click at [67, 339] on div "Edit" at bounding box center [82, 348] width 141 height 25
click at [62, 344] on icon "button" at bounding box center [61, 348] width 10 height 10
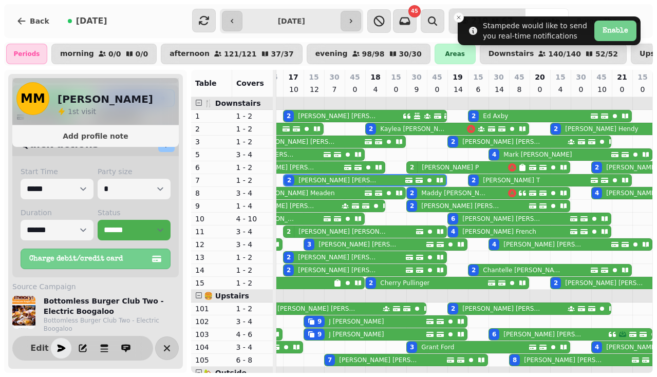
click at [299, 230] on p "[PERSON_NAME]" at bounding box center [342, 232] width 88 height 8
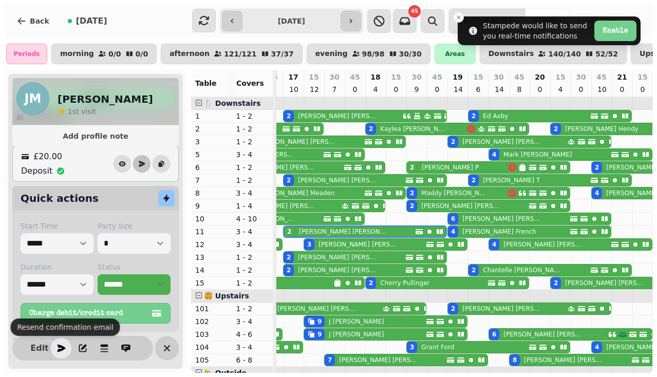
click at [57, 349] on icon "button" at bounding box center [61, 348] width 10 height 10
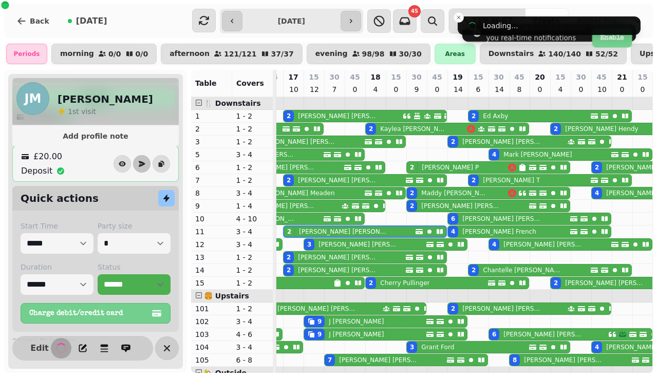
click at [300, 255] on p "[PERSON_NAME]" at bounding box center [338, 257] width 81 height 8
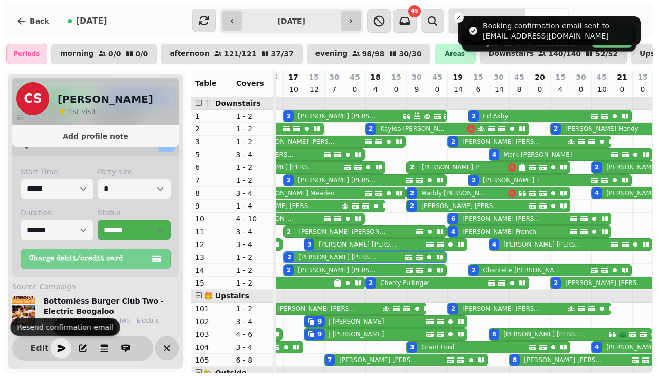
click at [61, 349] on icon "button" at bounding box center [62, 348] width 8 height 7
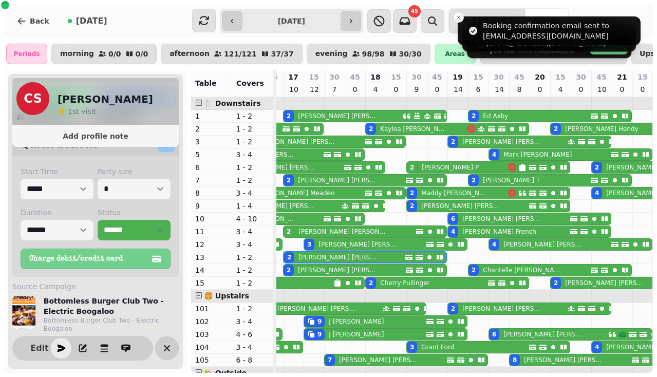
click at [297, 268] on div "[PERSON_NAME]" at bounding box center [336, 270] width 85 height 11
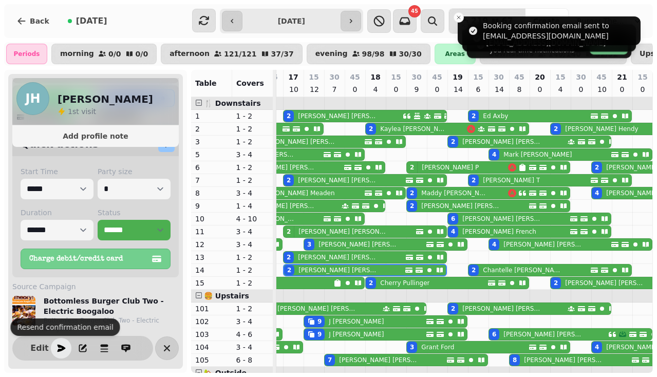
click at [62, 349] on icon "button" at bounding box center [62, 348] width 8 height 7
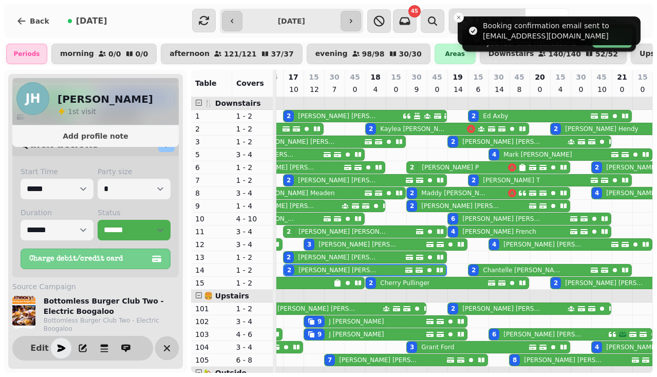
click at [318, 244] on p "[PERSON_NAME]" at bounding box center [358, 244] width 81 height 8
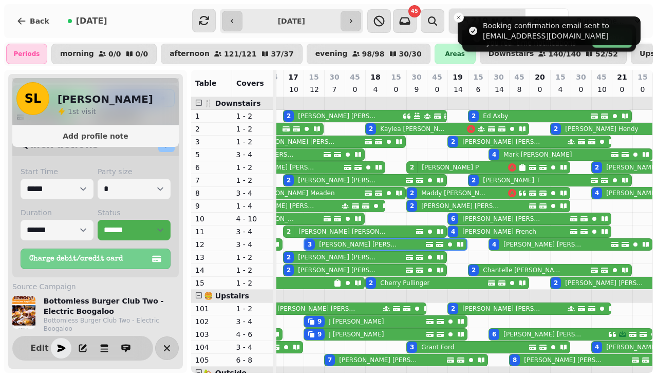
scroll to position [0, 425]
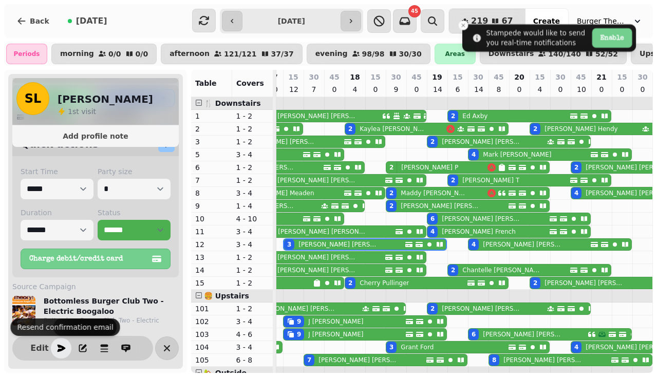
click at [64, 351] on icon "button" at bounding box center [61, 348] width 10 height 10
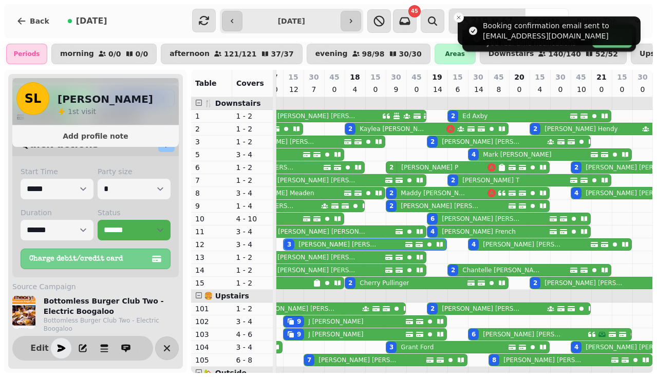
click at [394, 132] on p "[PERSON_NAME]" at bounding box center [393, 129] width 67 height 8
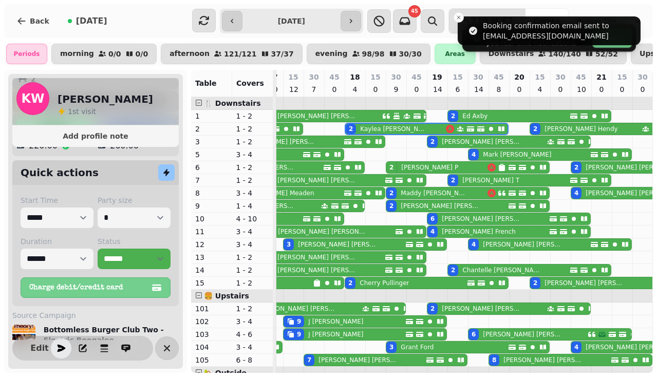
scroll to position [0, 486]
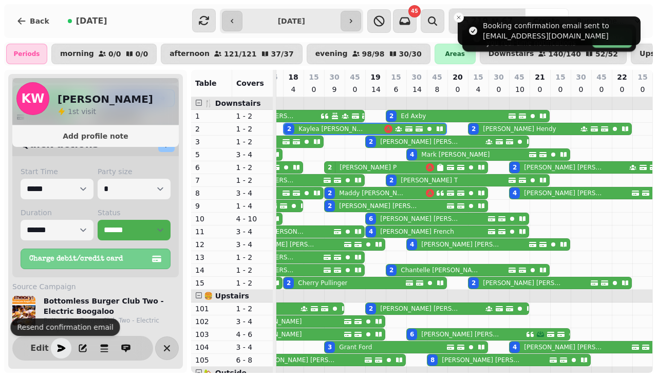
click at [60, 347] on icon "button" at bounding box center [62, 348] width 8 height 7
click at [309, 284] on p "Cherry Pullinger" at bounding box center [322, 283] width 49 height 8
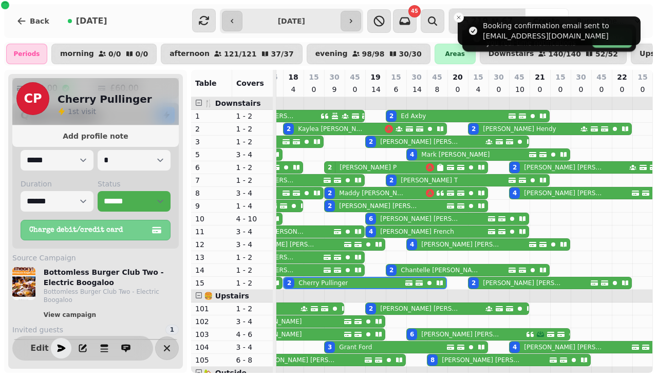
scroll to position [201, 0]
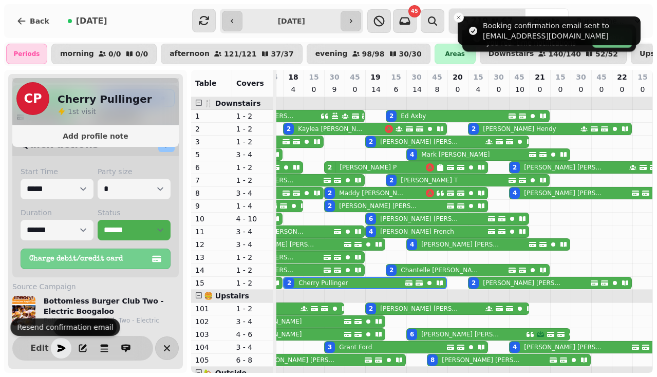
click at [64, 346] on icon "button" at bounding box center [61, 348] width 10 height 10
click at [343, 195] on p "[PERSON_NAME]" at bounding box center [372, 193] width 67 height 8
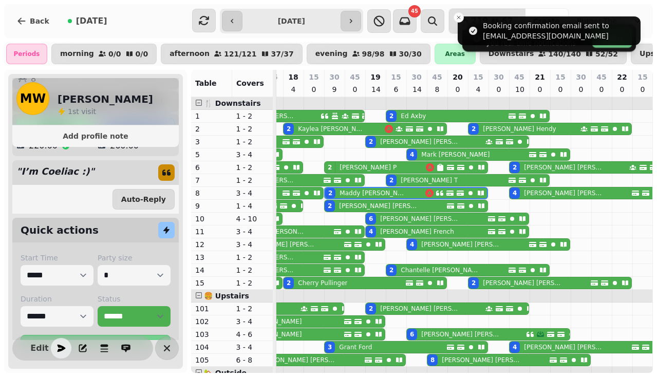
scroll to position [0, 527]
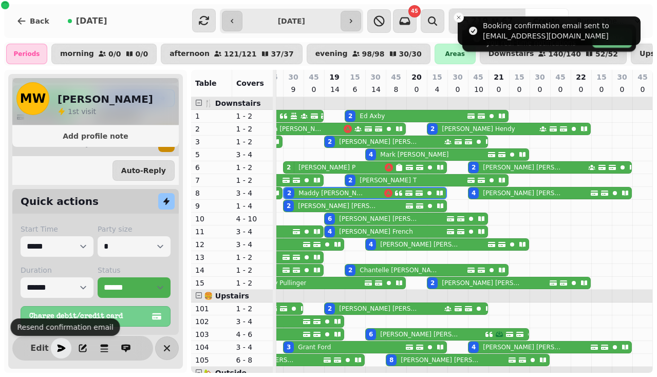
click at [66, 345] on icon "button" at bounding box center [61, 348] width 10 height 10
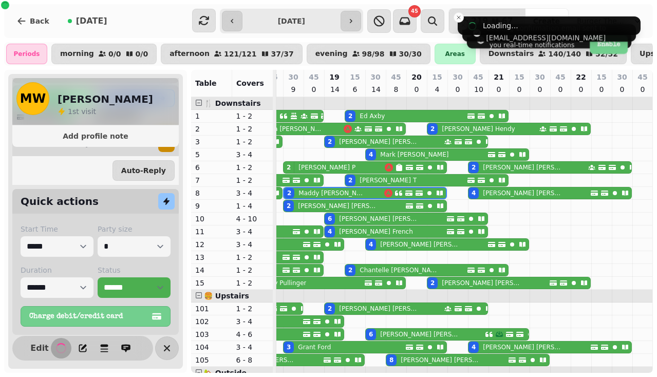
click at [311, 205] on p "[PERSON_NAME]" at bounding box center [338, 206] width 81 height 8
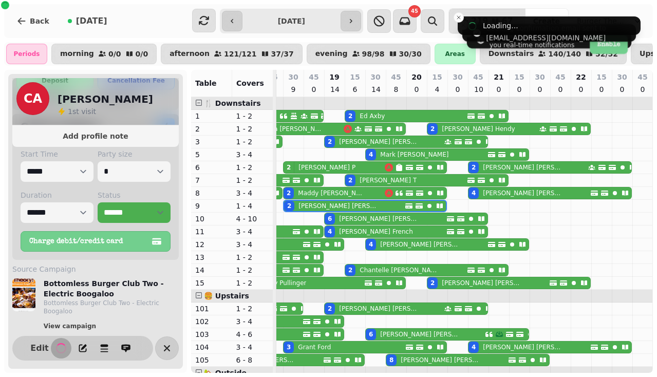
scroll to position [201, 0]
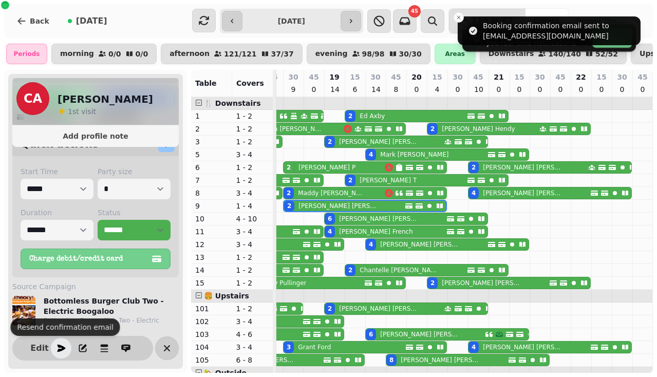
click at [56, 350] on icon "button" at bounding box center [61, 348] width 10 height 10
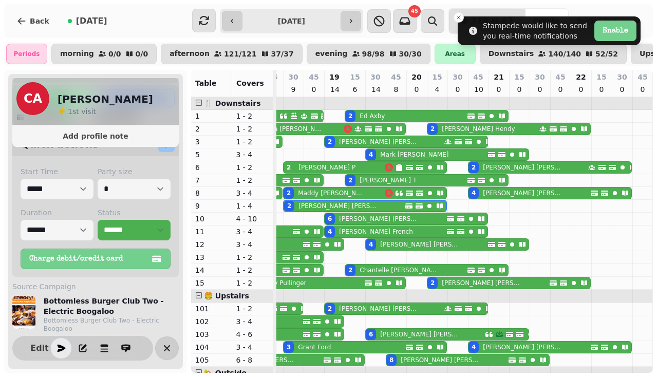
click at [373, 219] on p "[PERSON_NAME]" at bounding box center [379, 219] width 81 height 8
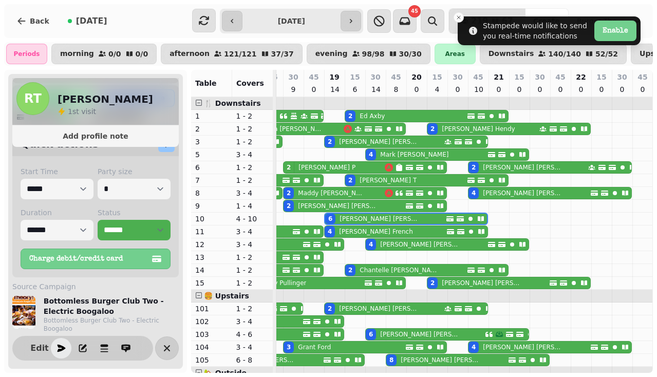
scroll to position [0, 569]
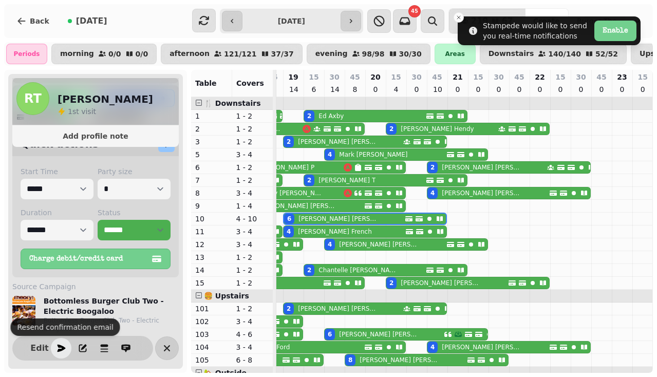
click at [58, 343] on icon "button" at bounding box center [61, 348] width 10 height 10
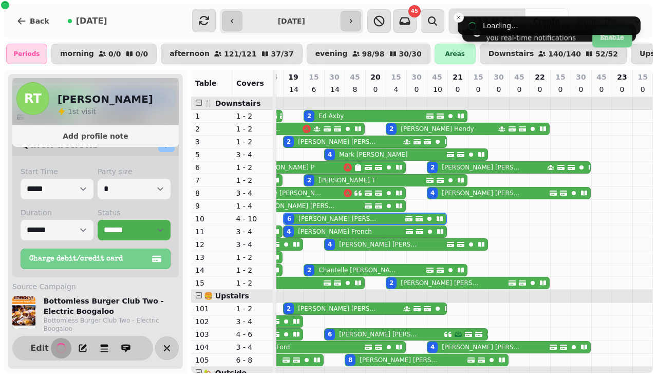
click at [300, 227] on div "[PERSON_NAME]" at bounding box center [333, 231] width 78 height 11
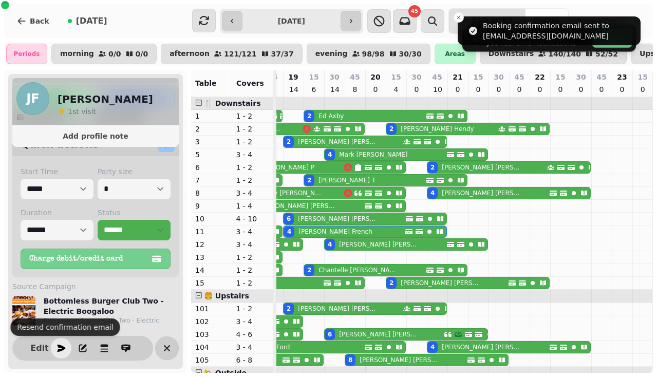
click at [63, 347] on icon "button" at bounding box center [62, 348] width 8 height 7
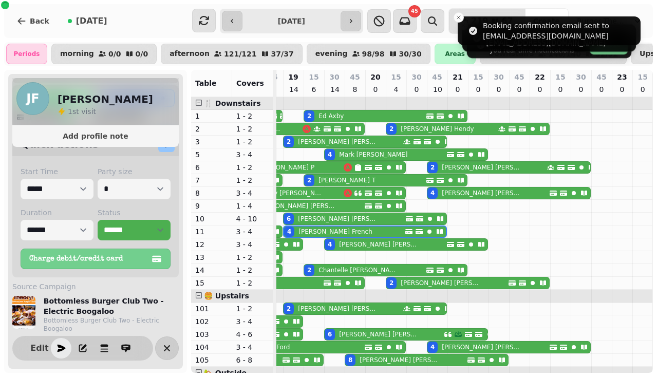
click at [347, 141] on div "2 [PERSON_NAME]" at bounding box center [343, 141] width 119 height 11
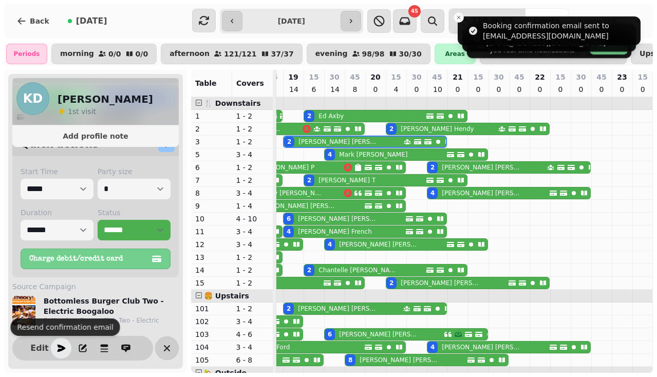
click at [56, 344] on icon "button" at bounding box center [61, 348] width 10 height 10
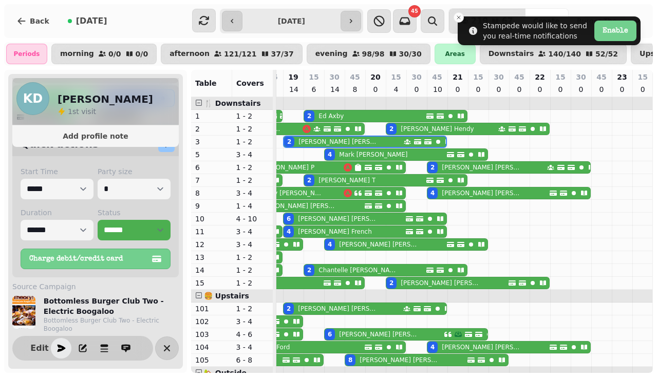
click at [332, 112] on p "[PERSON_NAME]" at bounding box center [330, 116] width 25 height 8
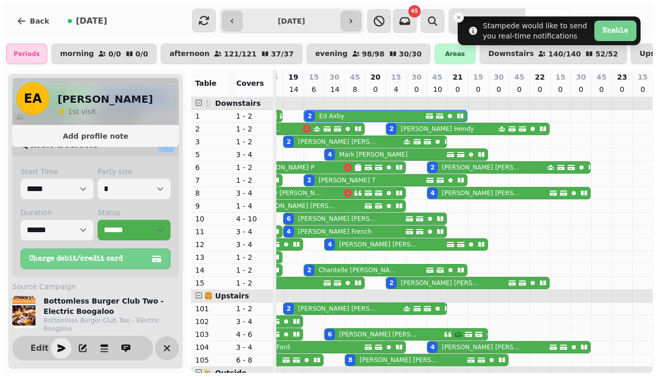
scroll to position [0, 569]
click at [56, 347] on icon "button" at bounding box center [61, 348] width 10 height 10
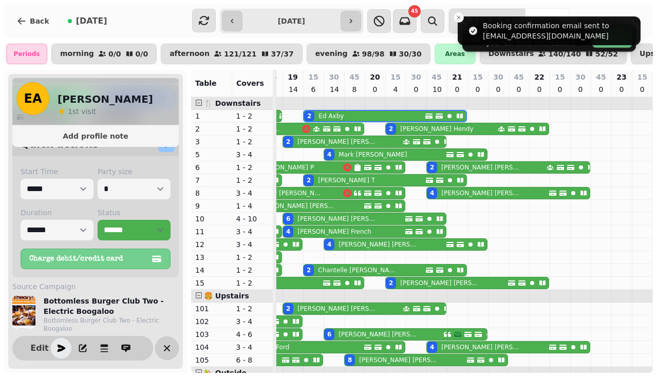
click at [318, 182] on p "[PERSON_NAME] T" at bounding box center [346, 180] width 57 height 8
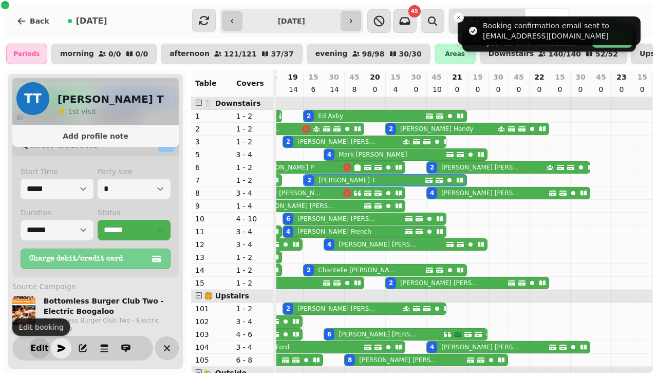
click at [44, 348] on span "Edit" at bounding box center [39, 348] width 12 height 8
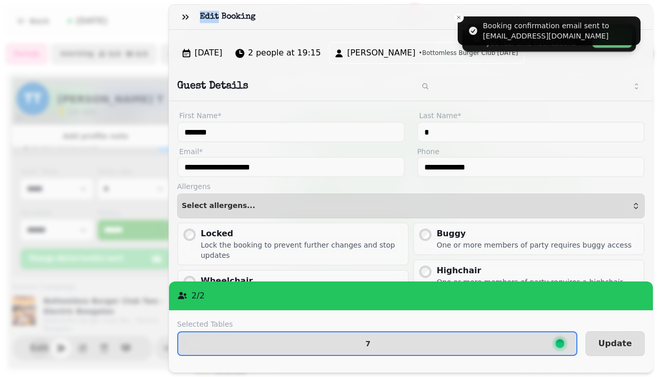
click at [44, 348] on div "**********" at bounding box center [328, 196] width 657 height 361
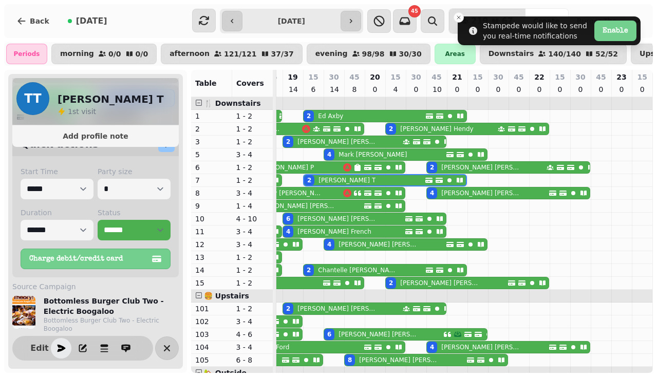
click at [59, 355] on button "button" at bounding box center [61, 348] width 21 height 21
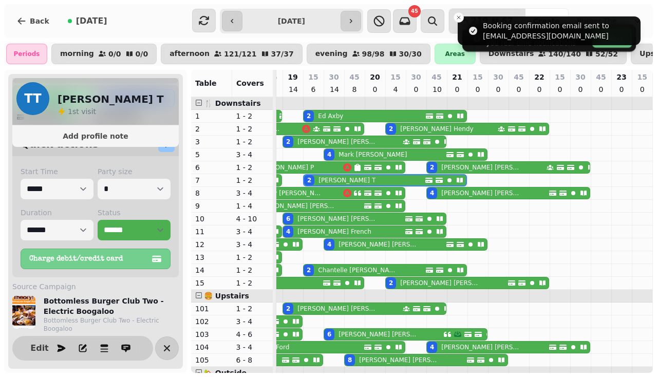
click at [319, 266] on p "[PERSON_NAME]" at bounding box center [358, 270] width 81 height 8
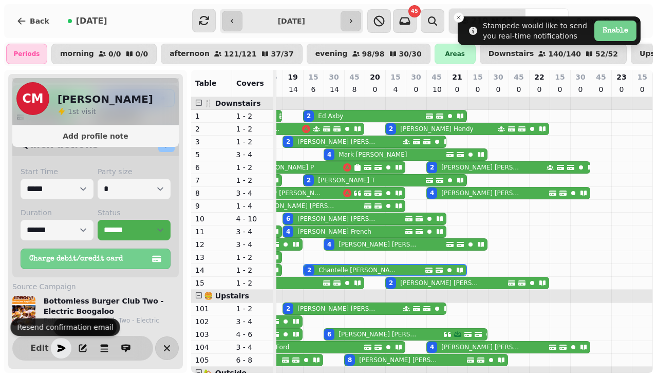
click at [58, 345] on icon "button" at bounding box center [62, 348] width 8 height 7
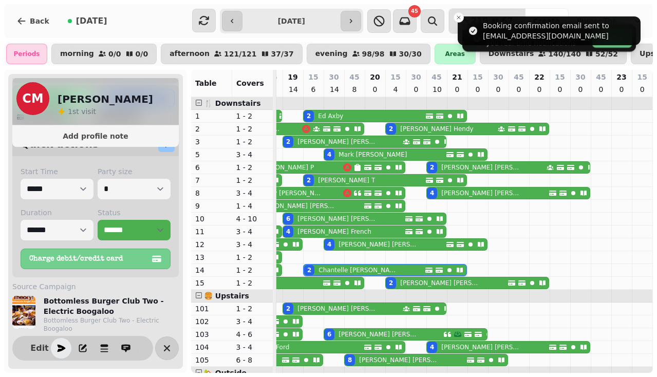
click at [351, 153] on p "[PERSON_NAME]" at bounding box center [372, 154] width 68 height 8
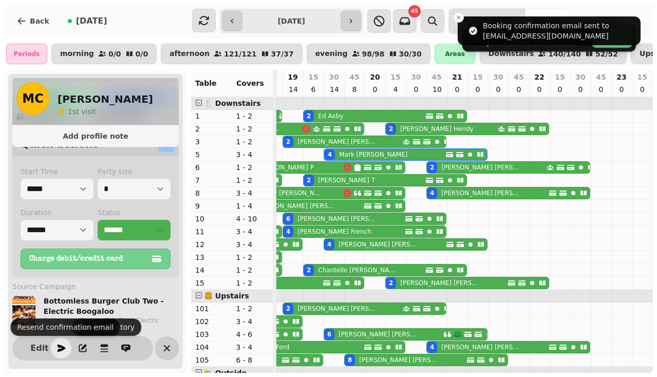
click at [64, 348] on icon "button" at bounding box center [62, 348] width 8 height 7
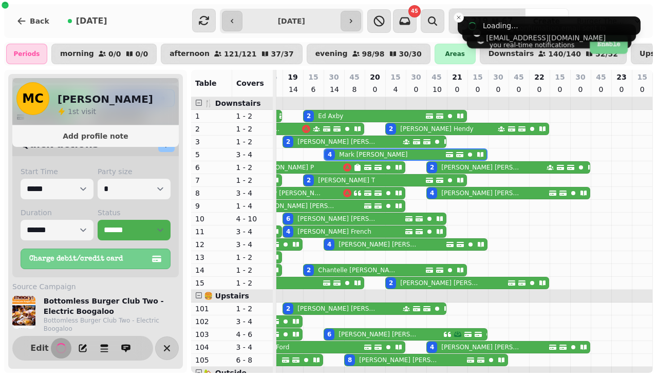
click at [437, 129] on div "2 [PERSON_NAME]" at bounding box center [441, 128] width 111 height 11
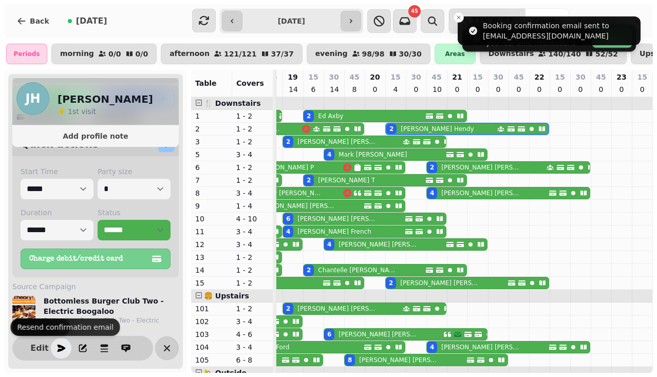
click at [60, 349] on icon "button" at bounding box center [62, 348] width 8 height 7
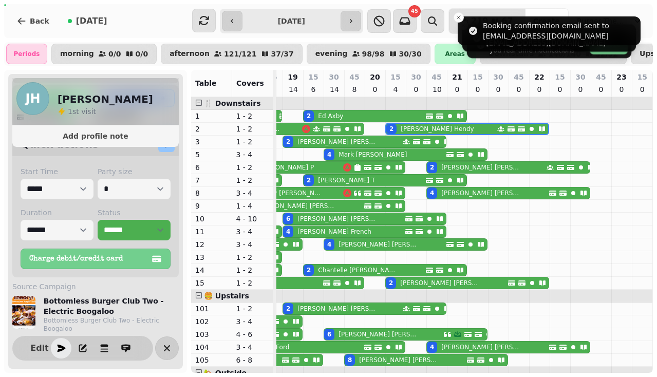
click at [467, 169] on p "[PERSON_NAME]" at bounding box center [480, 167] width 79 height 8
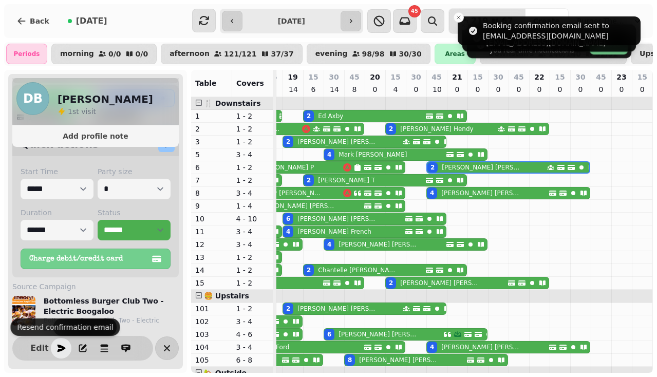
click at [69, 346] on button "button" at bounding box center [61, 348] width 21 height 21
click at [504, 193] on p "[PERSON_NAME]" at bounding box center [481, 193] width 81 height 8
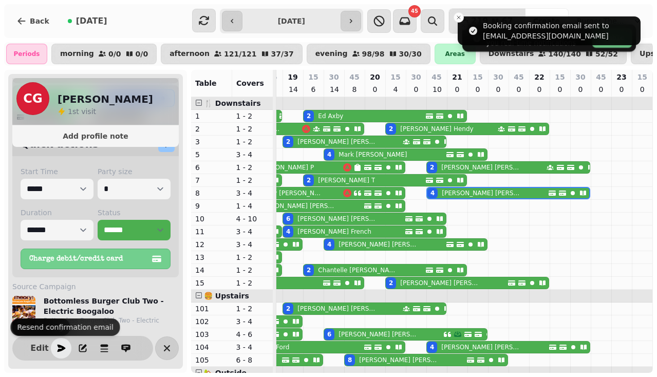
click at [55, 346] on button "button" at bounding box center [61, 348] width 21 height 21
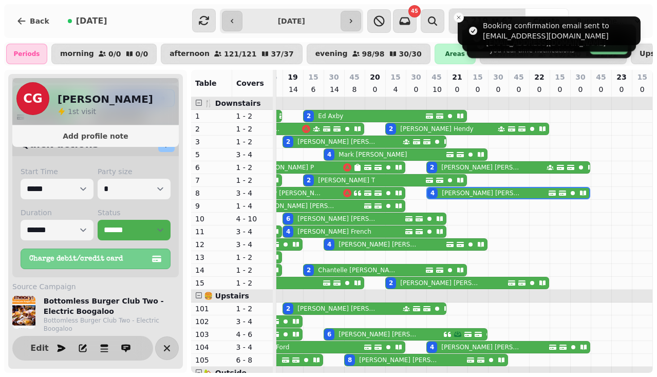
click at [410, 282] on p "[PERSON_NAME]" at bounding box center [440, 283] width 81 height 8
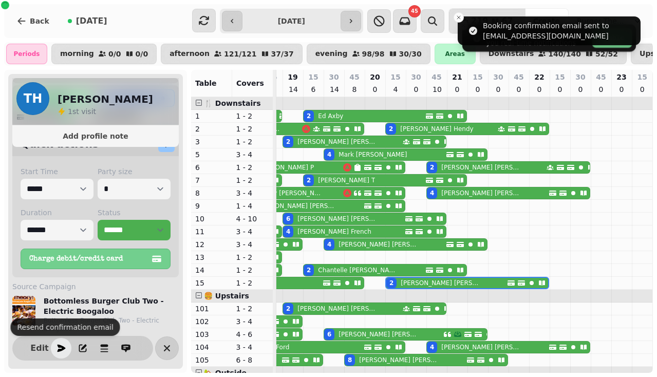
click at [54, 352] on button "button" at bounding box center [61, 348] width 21 height 21
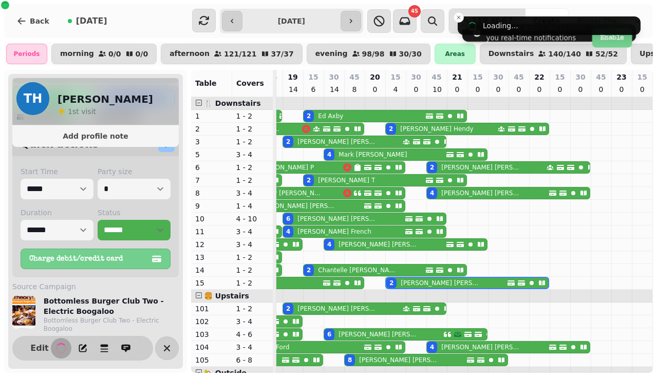
click at [365, 249] on div "[PERSON_NAME]" at bounding box center [376, 244] width 85 height 11
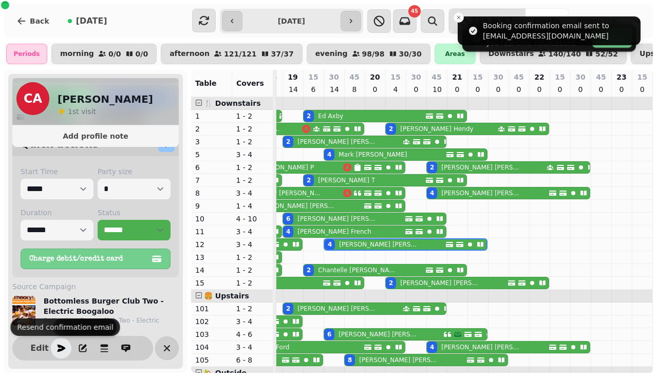
click at [64, 352] on icon "button" at bounding box center [61, 348] width 10 height 10
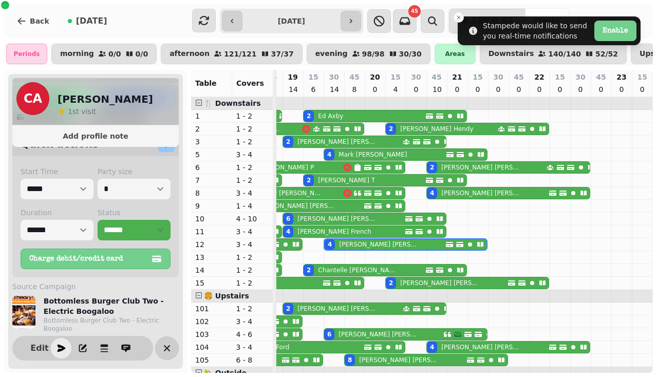
click at [304, 26] on input "**********" at bounding box center [291, 21] width 95 height 16
type input "**********"
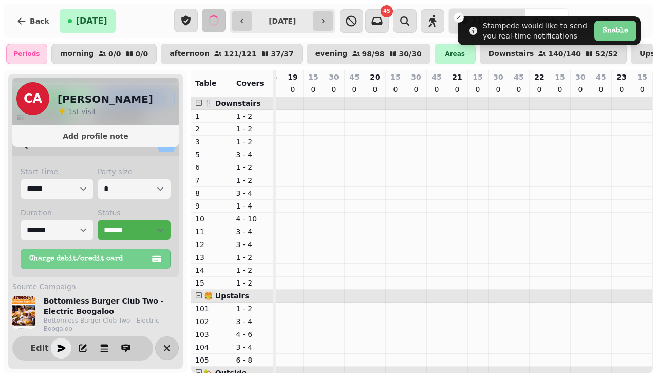
scroll to position [0, 0]
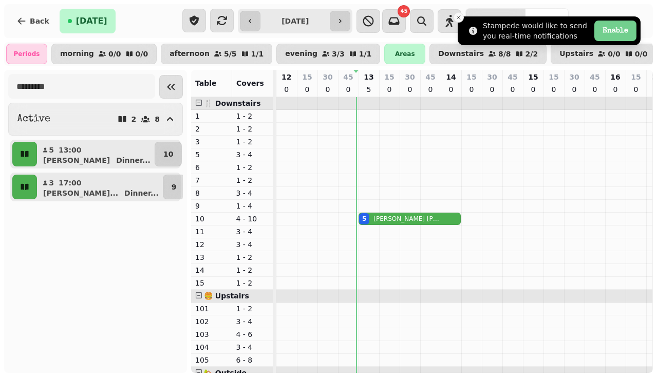
click at [457, 19] on icon "Close toast" at bounding box center [459, 17] width 6 height 6
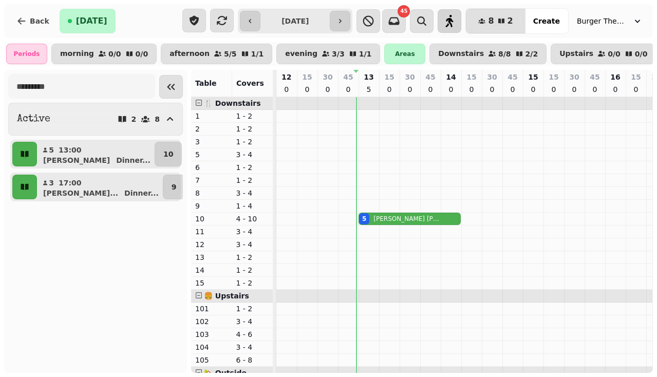
click at [454, 19] on icon "button" at bounding box center [450, 21] width 8 height 12
select select "**********"
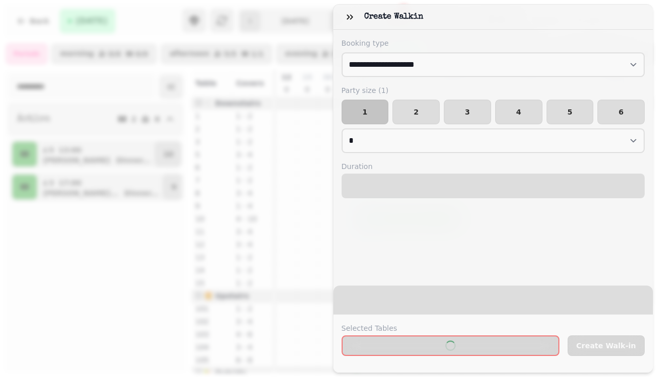
select select "****"
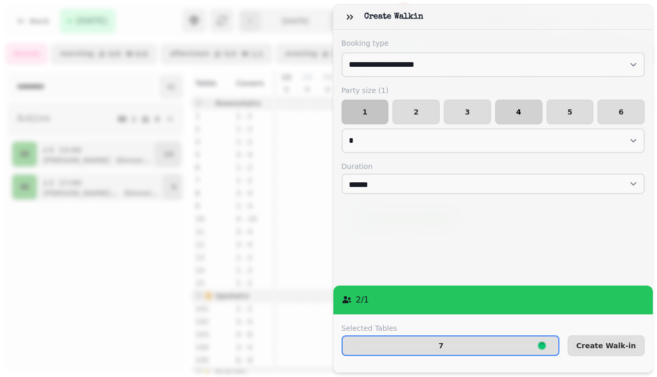
click at [527, 116] on button "4" at bounding box center [518, 112] width 47 height 25
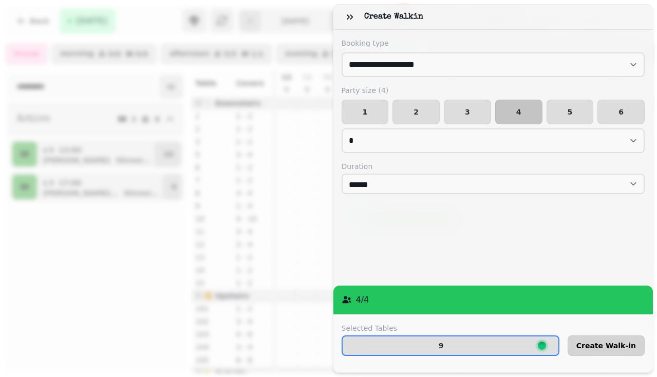
click at [605, 350] on button "Create Walk-in" at bounding box center [606, 345] width 77 height 21
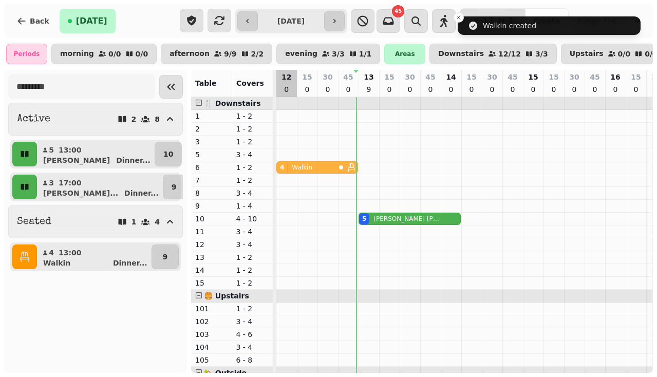
drag, startPoint x: 367, startPoint y: 203, endPoint x: 275, endPoint y: 160, distance: 101.6
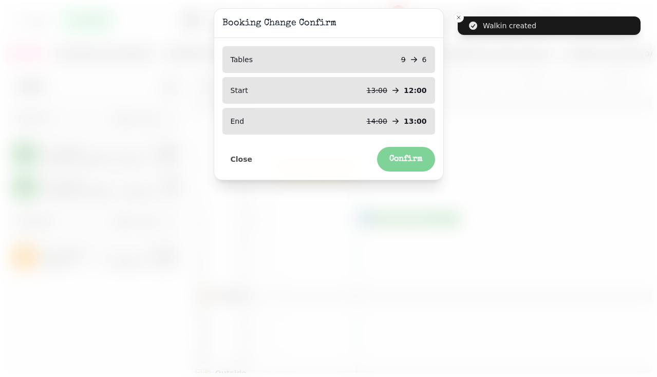
click at [406, 161] on span "Confirm" at bounding box center [405, 159] width 33 height 8
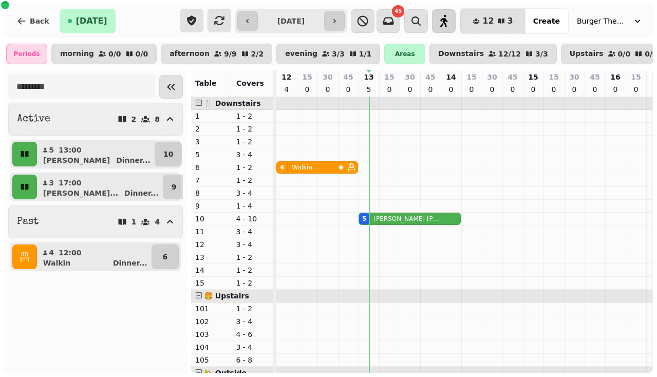
click at [447, 22] on icon "button" at bounding box center [444, 21] width 12 height 12
select select "**********"
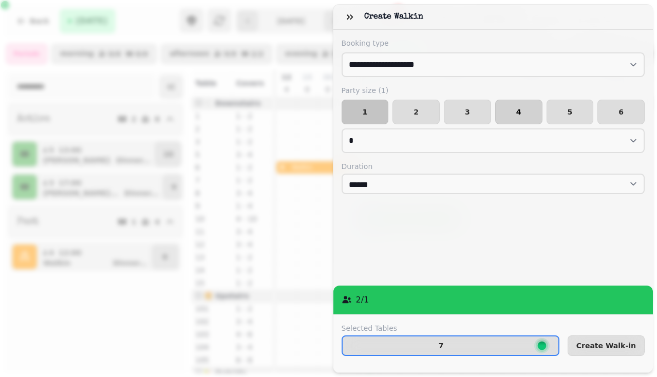
click at [508, 112] on span "4" at bounding box center [519, 111] width 30 height 7
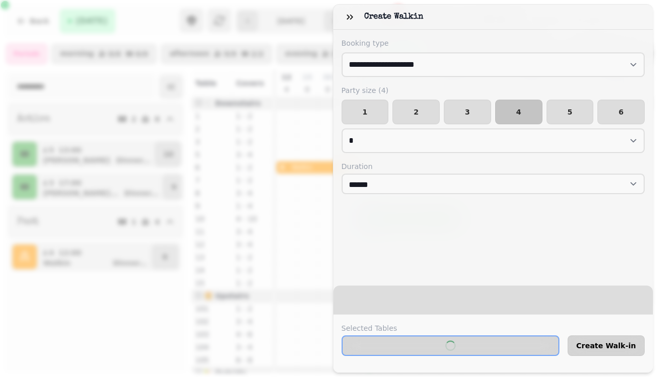
click at [589, 347] on span "Create Walk-in" at bounding box center [606, 345] width 60 height 7
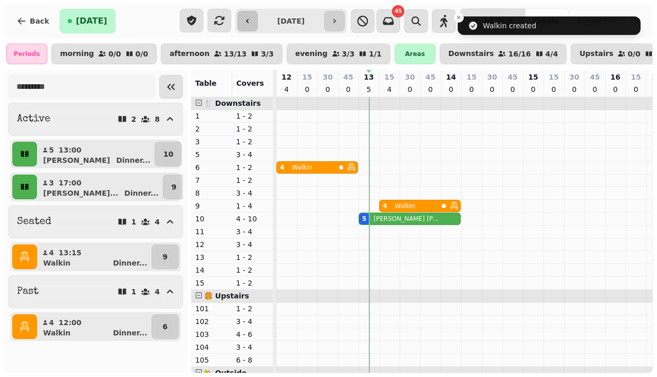
click at [249, 14] on button "button" at bounding box center [247, 21] width 21 height 21
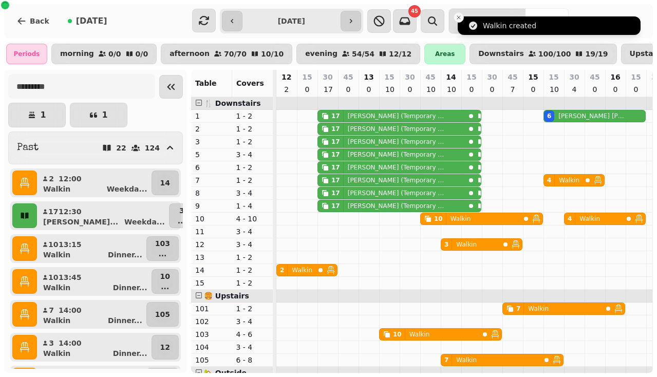
click at [458, 16] on icon "Close toast" at bounding box center [459, 17] width 6 height 6
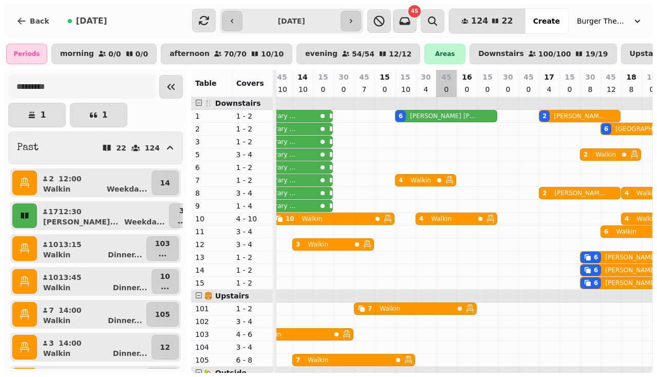
scroll to position [0, 325]
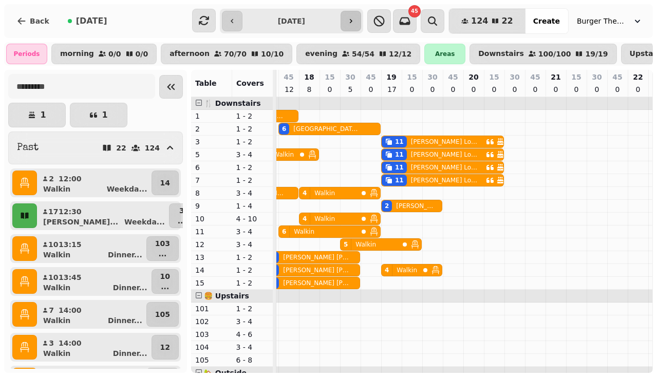
click at [355, 17] on icon "button" at bounding box center [351, 21] width 8 height 8
type input "**********"
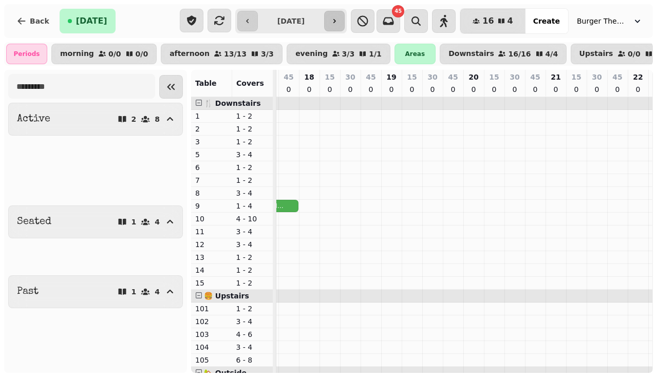
scroll to position [0, 0]
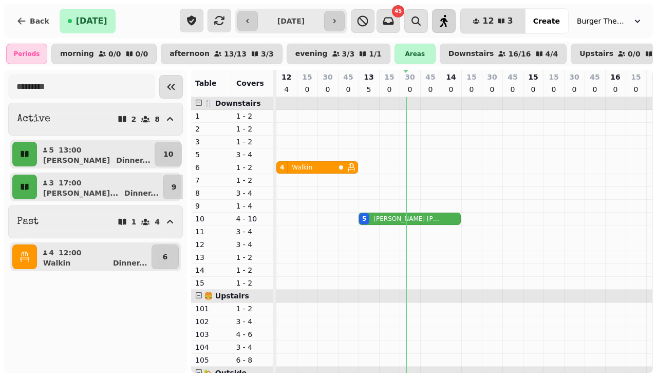
click at [450, 16] on icon "button" at bounding box center [444, 21] width 12 height 12
select select "**********"
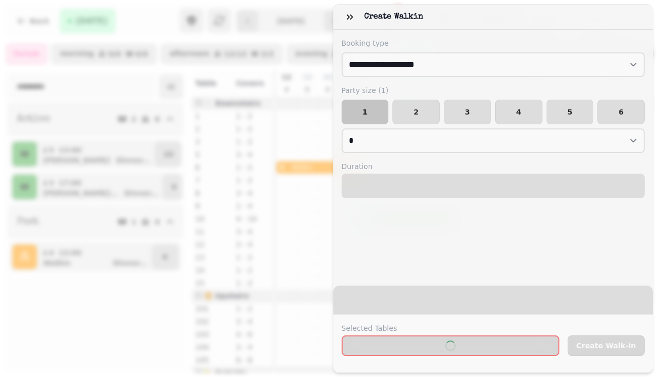
select select "****"
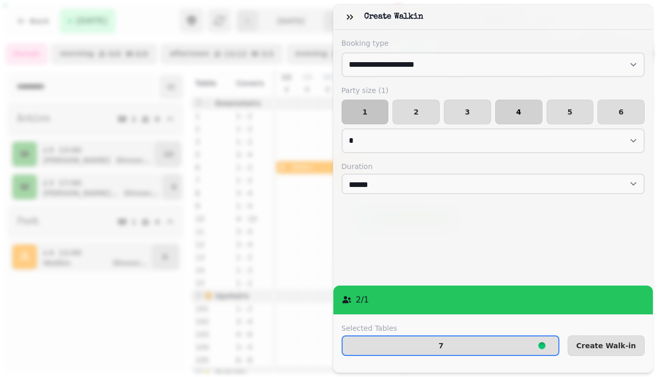
click at [520, 117] on button "4" at bounding box center [518, 112] width 47 height 25
click at [567, 107] on button "5" at bounding box center [569, 112] width 47 height 25
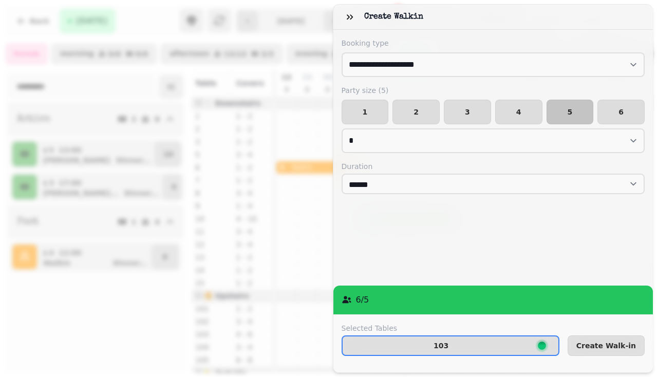
click at [607, 356] on div "Selected Tables 103 Create Walk-in" at bounding box center [493, 343] width 320 height 58
click at [595, 346] on span "Create Walk-in" at bounding box center [606, 345] width 60 height 7
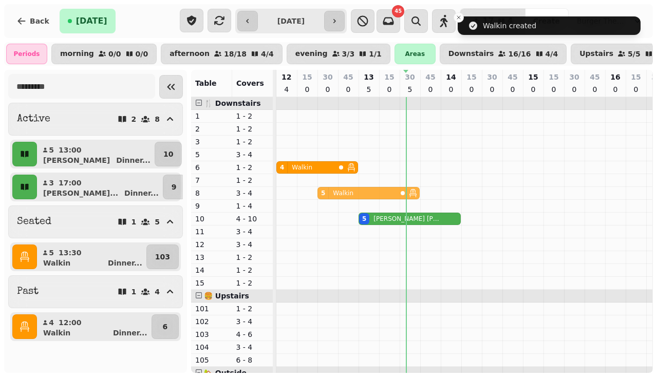
drag, startPoint x: 419, startPoint y: 334, endPoint x: 329, endPoint y: 196, distance: 164.5
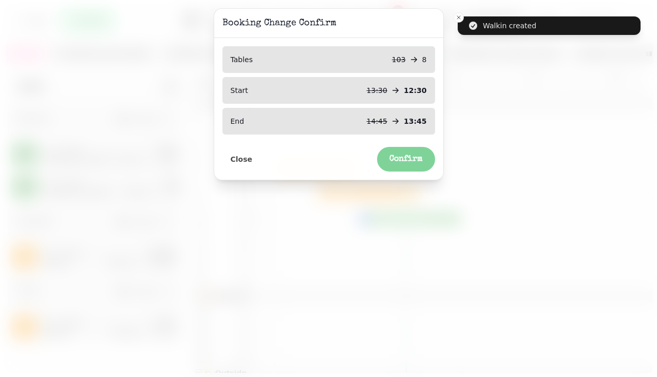
click at [401, 156] on span "Confirm" at bounding box center [405, 159] width 33 height 8
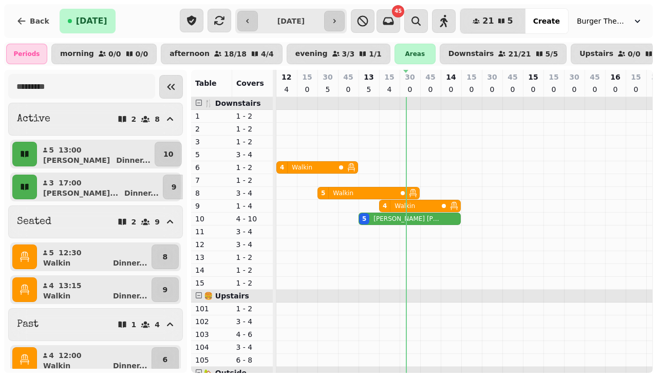
click at [394, 202] on p "Walkin" at bounding box center [404, 206] width 21 height 8
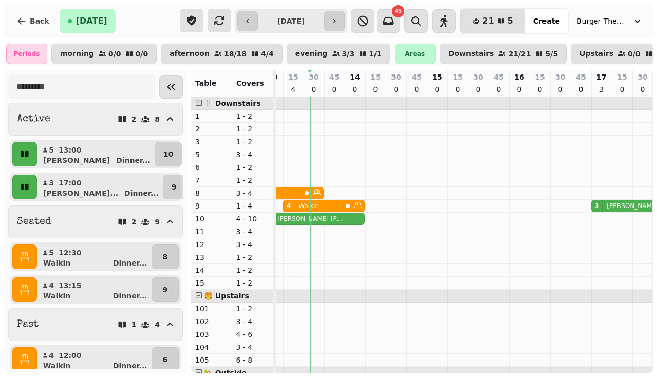
select select "**********"
select select "*"
select select "****"
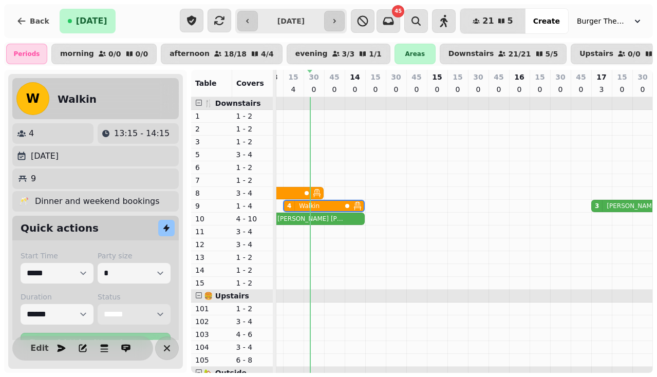
click at [120, 313] on select "**********" at bounding box center [134, 314] width 73 height 21
select select "*********"
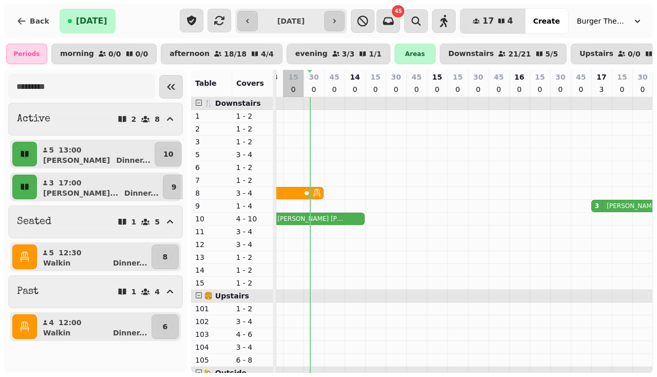
scroll to position [0, 0]
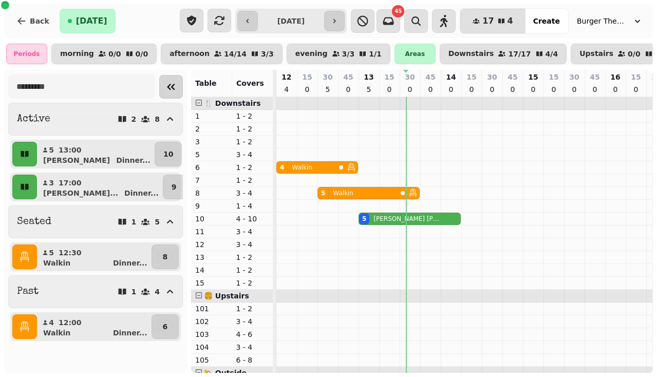
click at [159, 78] on button "Collapse sidebar" at bounding box center [171, 87] width 24 height 24
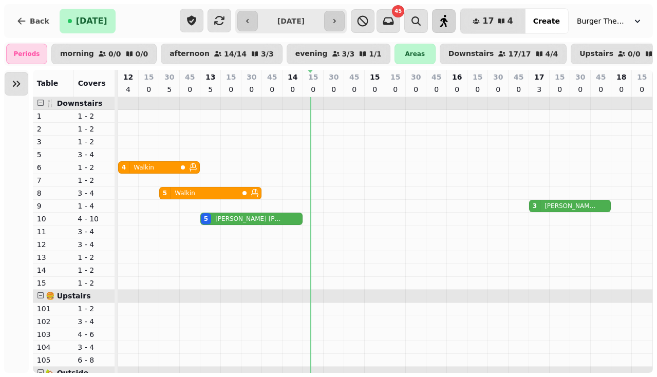
click at [450, 16] on icon "button" at bounding box center [444, 21] width 12 height 12
select select "**********"
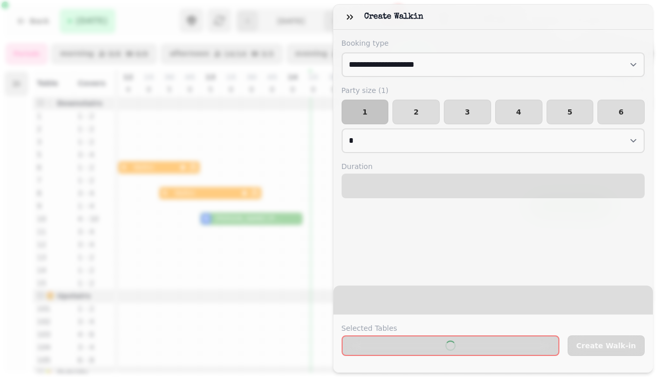
select select "****"
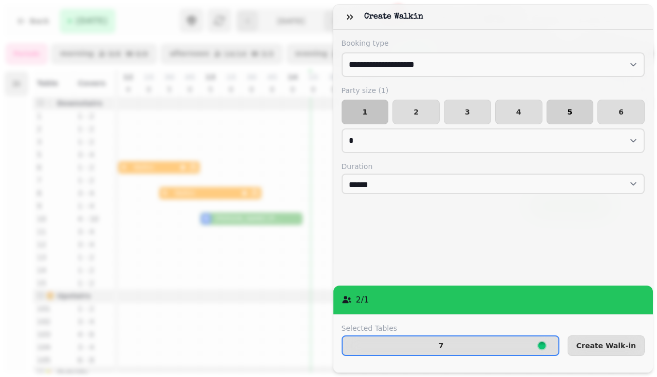
click at [564, 112] on span "5" at bounding box center [570, 111] width 30 height 7
click at [531, 125] on div "Party size ( 5 ) 1 2 3 4 5 6 * * * * * * * * * ** ** ** ** ** ** ** ** ** ** **…" at bounding box center [494, 119] width 304 height 68
click at [523, 111] on span "4" at bounding box center [519, 111] width 30 height 7
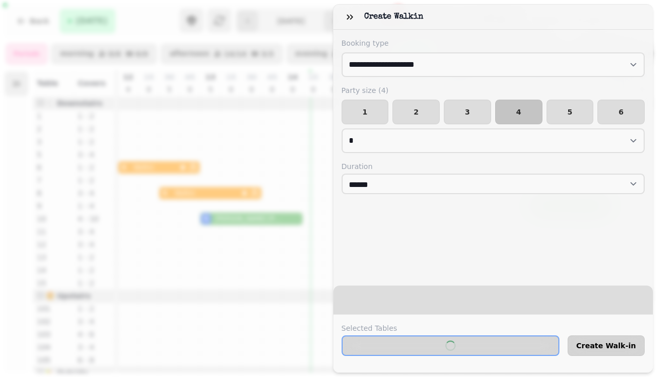
click at [607, 349] on span "Create Walk-in" at bounding box center [606, 345] width 60 height 7
